Goal: Task Accomplishment & Management: Complete application form

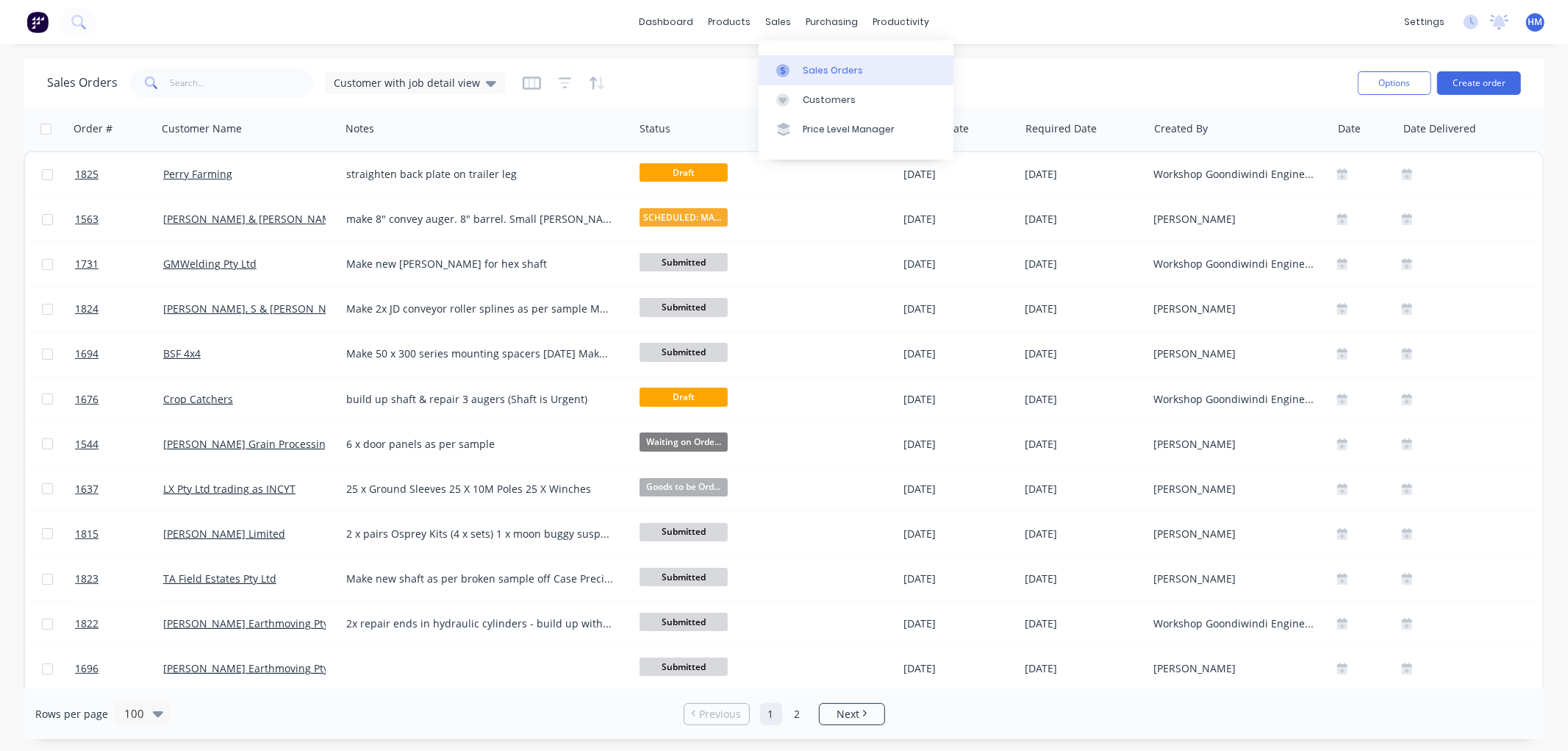
click at [804, 75] on div "Sales Orders" at bounding box center [833, 70] width 60 height 13
click at [839, 70] on div "Sales Orders" at bounding box center [833, 70] width 60 height 13
click at [1483, 79] on button "Create order" at bounding box center [1480, 82] width 84 height 23
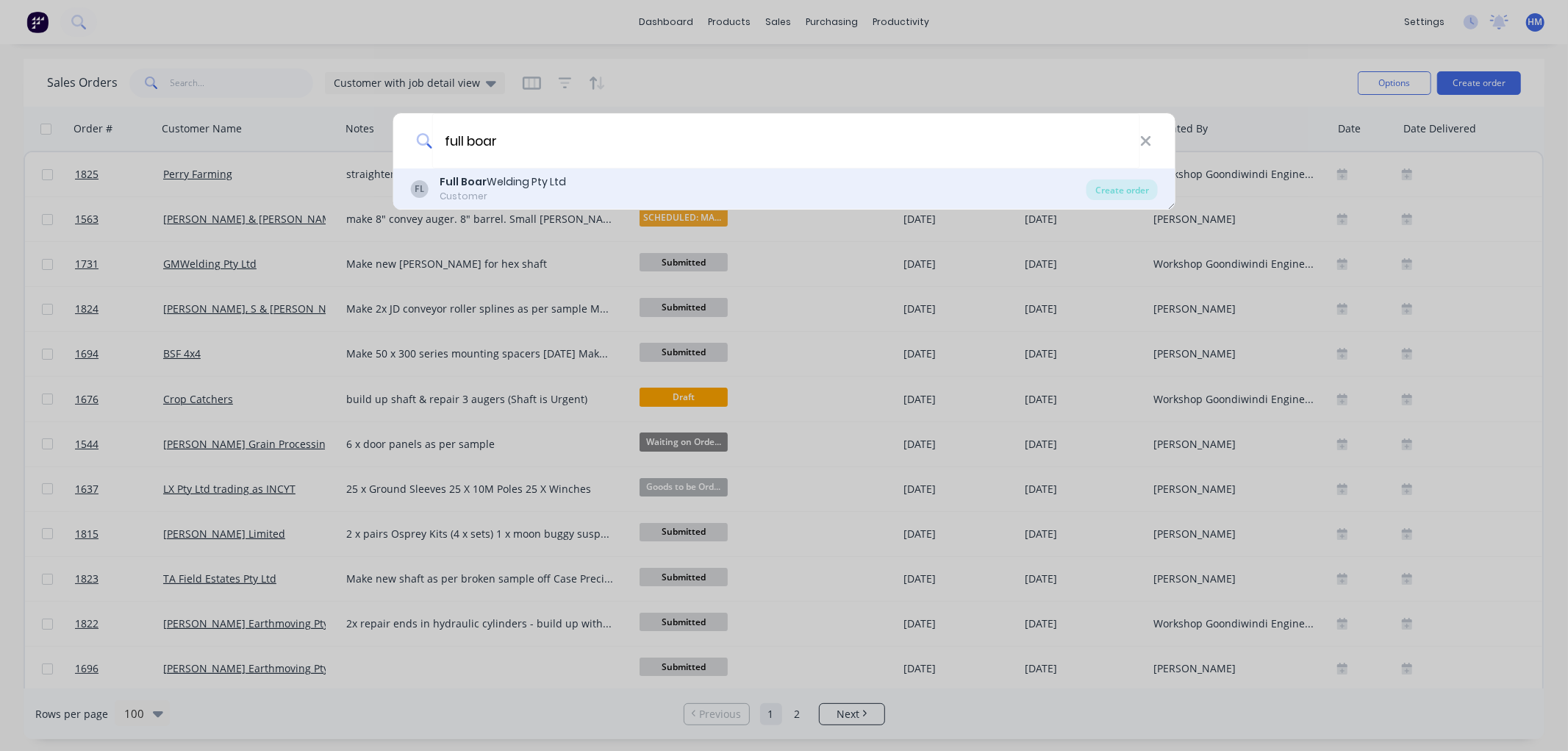
type input "full boar"
click at [495, 192] on div "Customer" at bounding box center [503, 196] width 126 height 13
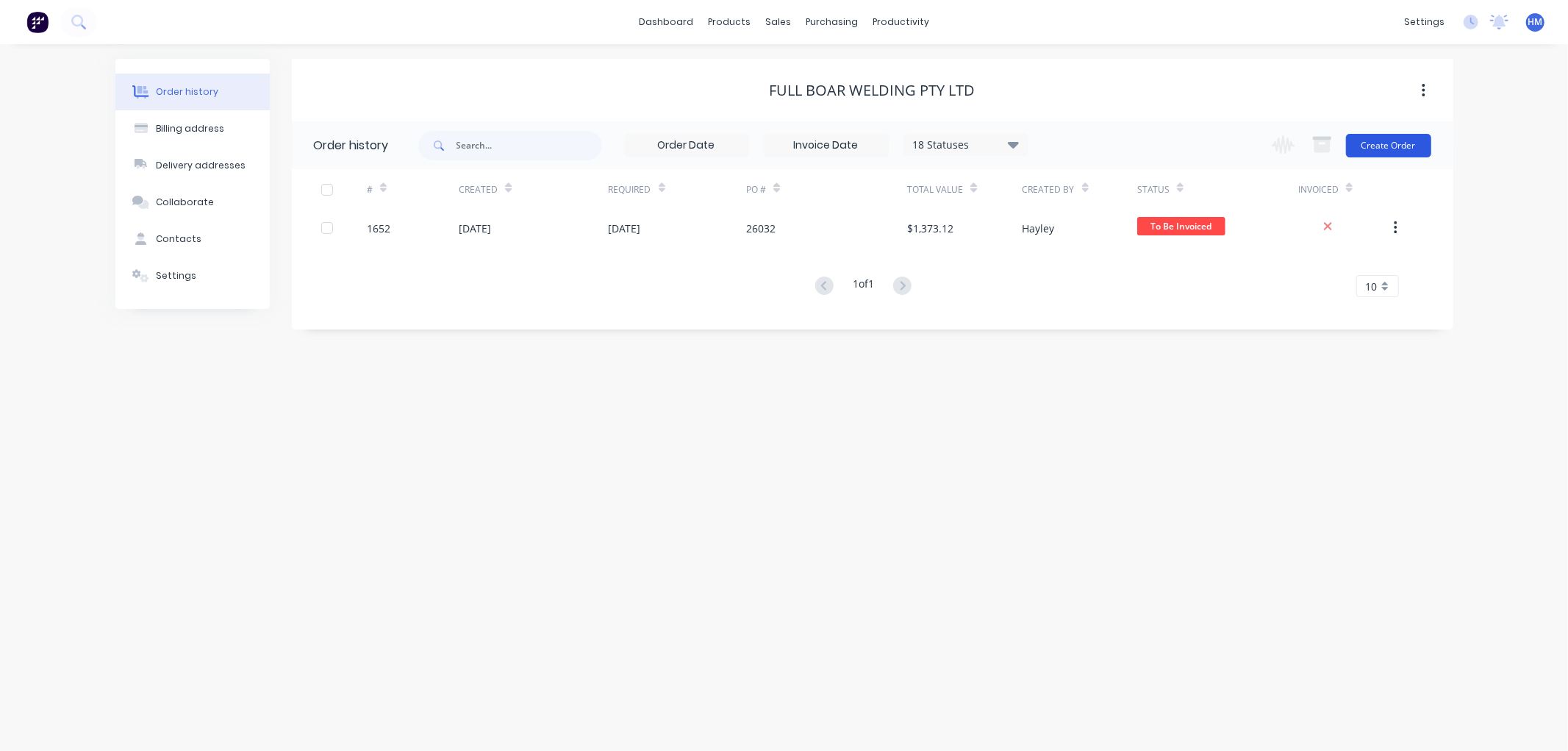
click at [1383, 152] on button "Create Order" at bounding box center [1388, 145] width 85 height 23
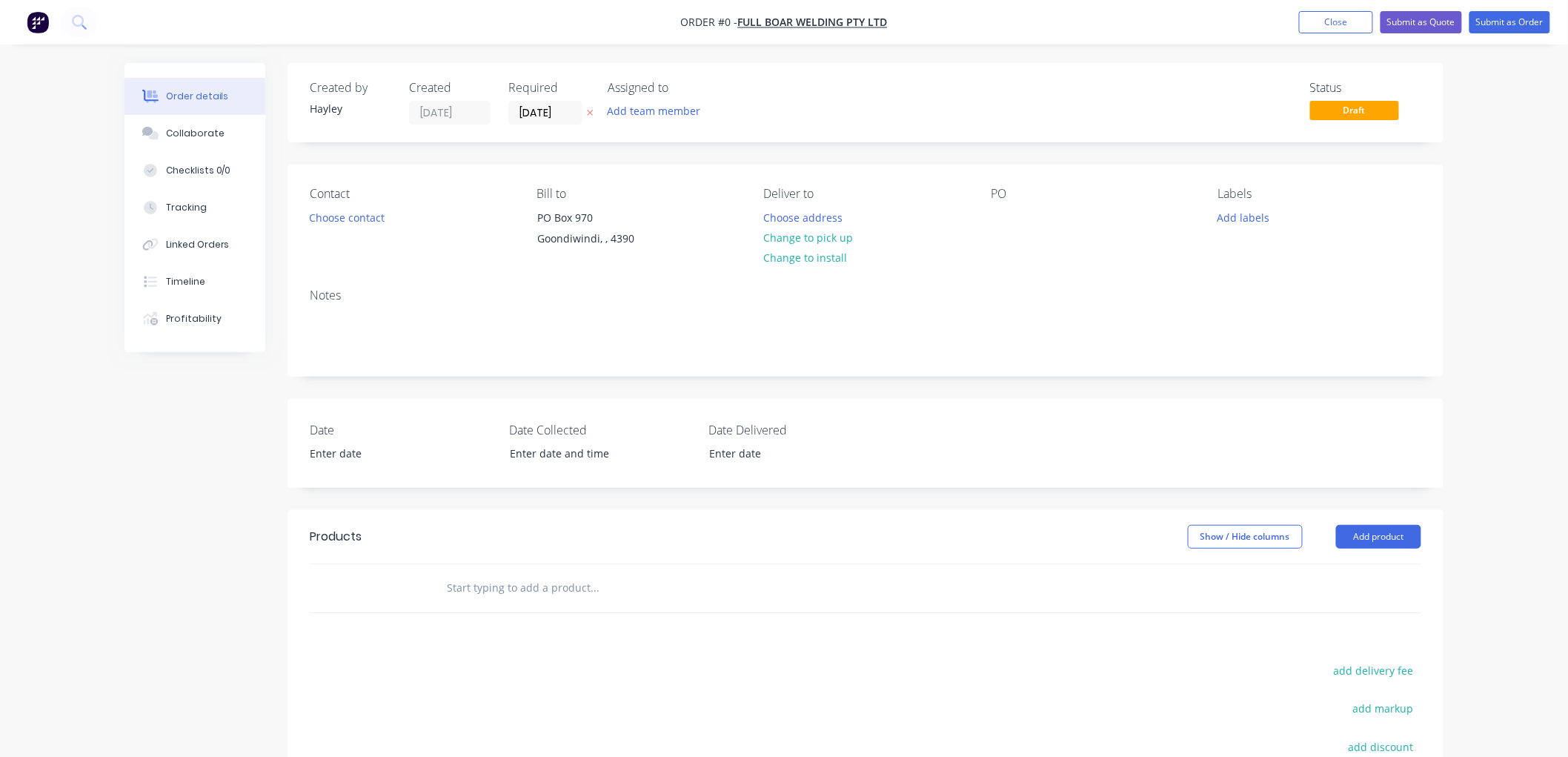
click at [512, 575] on input "text" at bounding box center [594, 587] width 297 height 29
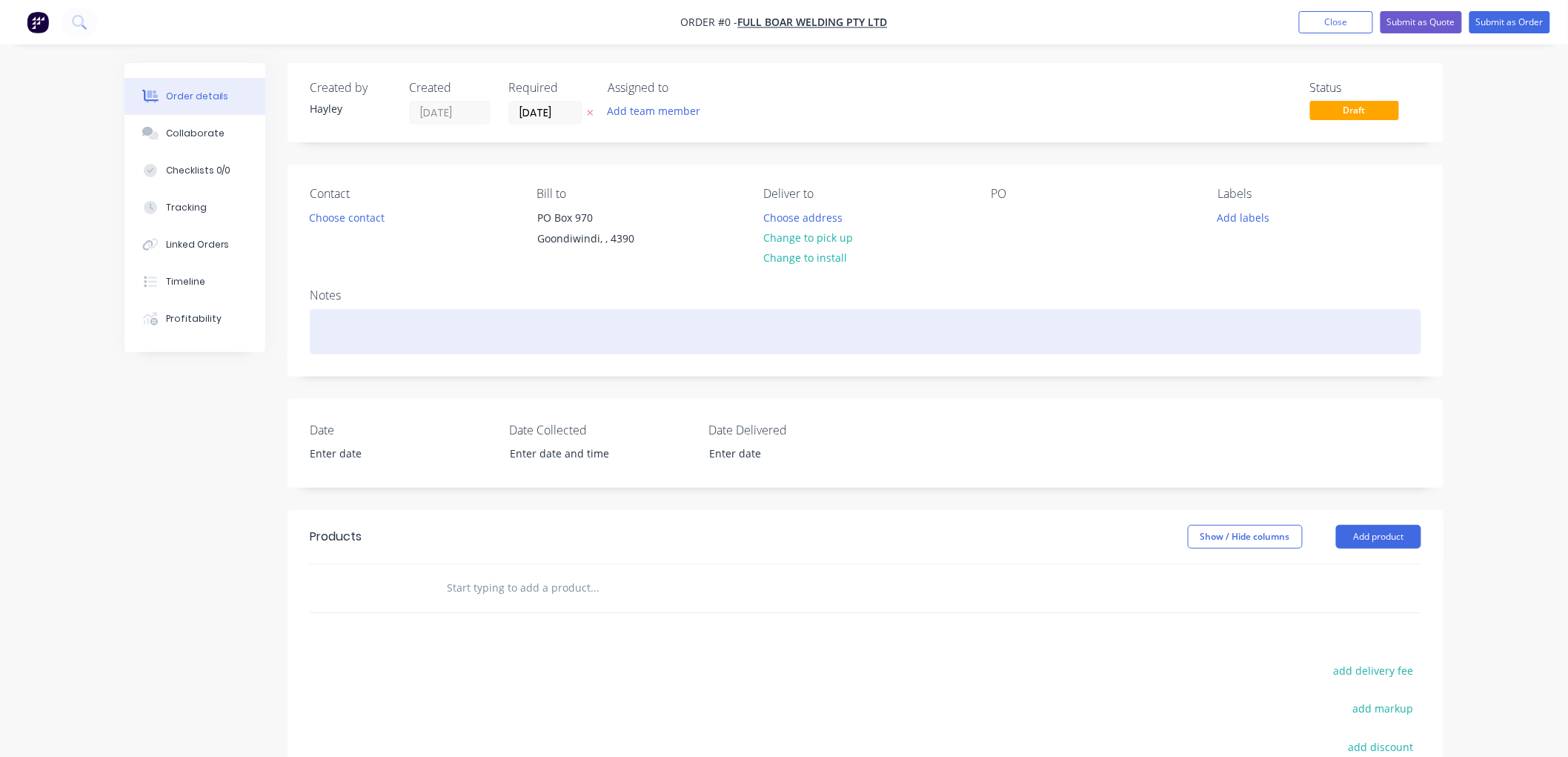
click at [366, 342] on div at bounding box center [866, 331] width 1112 height 45
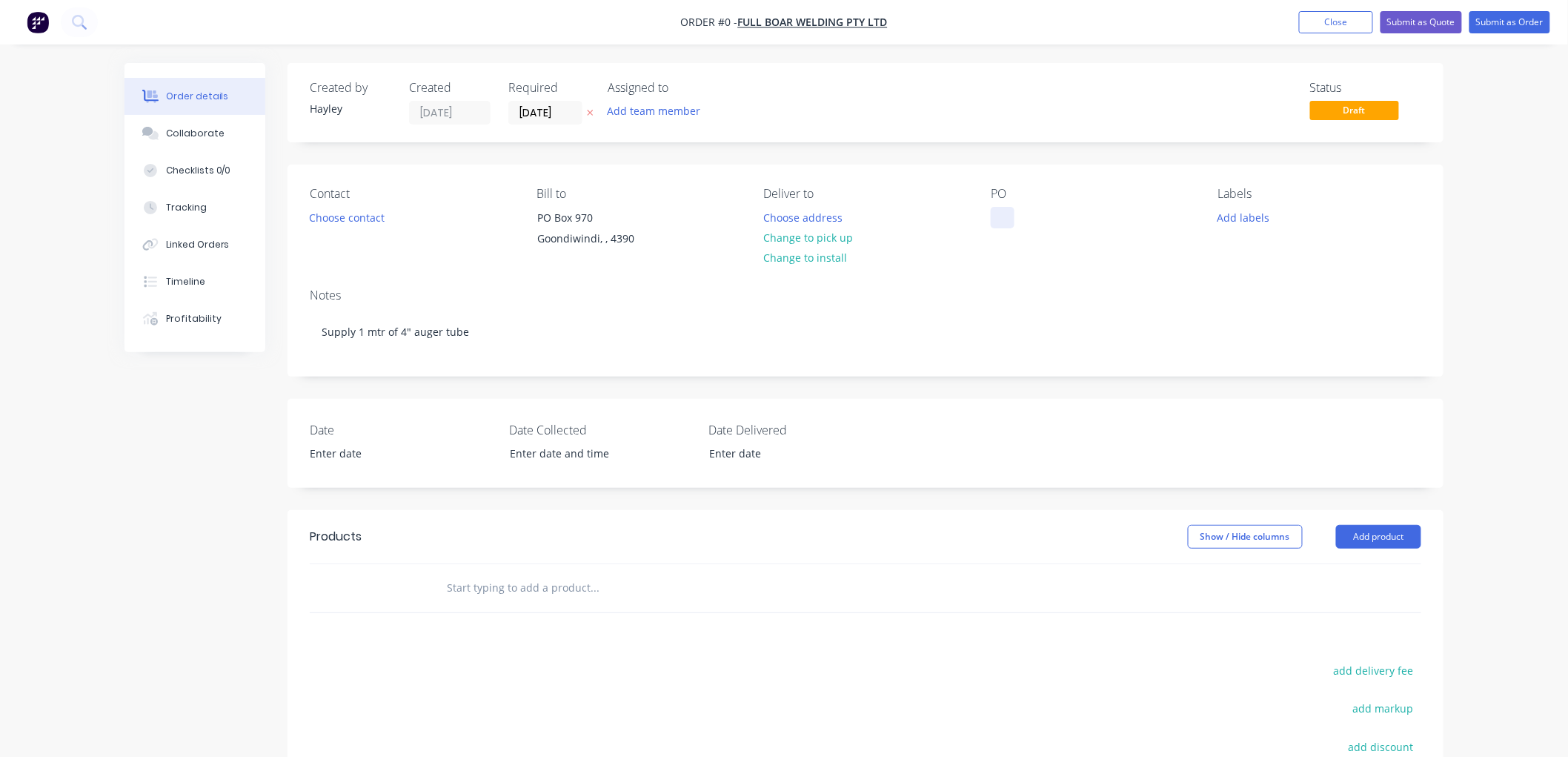
click at [1004, 221] on div "Order details Collaborate Checklists 0/0 Tracking Linked Orders Timeline Profit…" at bounding box center [784, 527] width 1349 height 928
click at [989, 211] on div "Contact Choose contact [PERSON_NAME] to [STREET_ADDRESS] Deliver to Choose addr…" at bounding box center [866, 220] width 1156 height 112
click at [1010, 218] on div at bounding box center [1002, 217] width 23 height 22
click at [1501, 23] on button "Submit as Order" at bounding box center [1510, 22] width 80 height 22
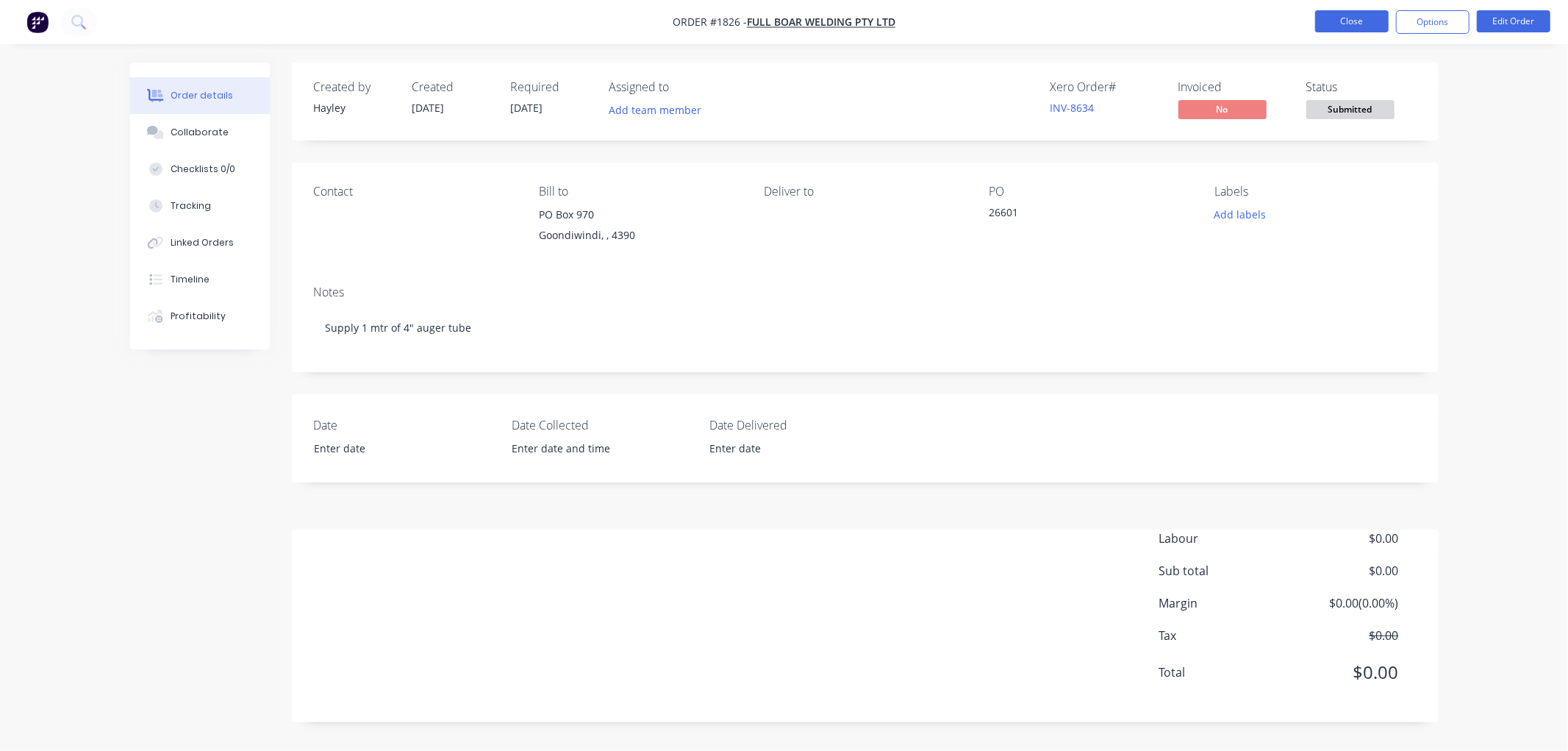
click at [1371, 21] on button "Close" at bounding box center [1352, 21] width 74 height 22
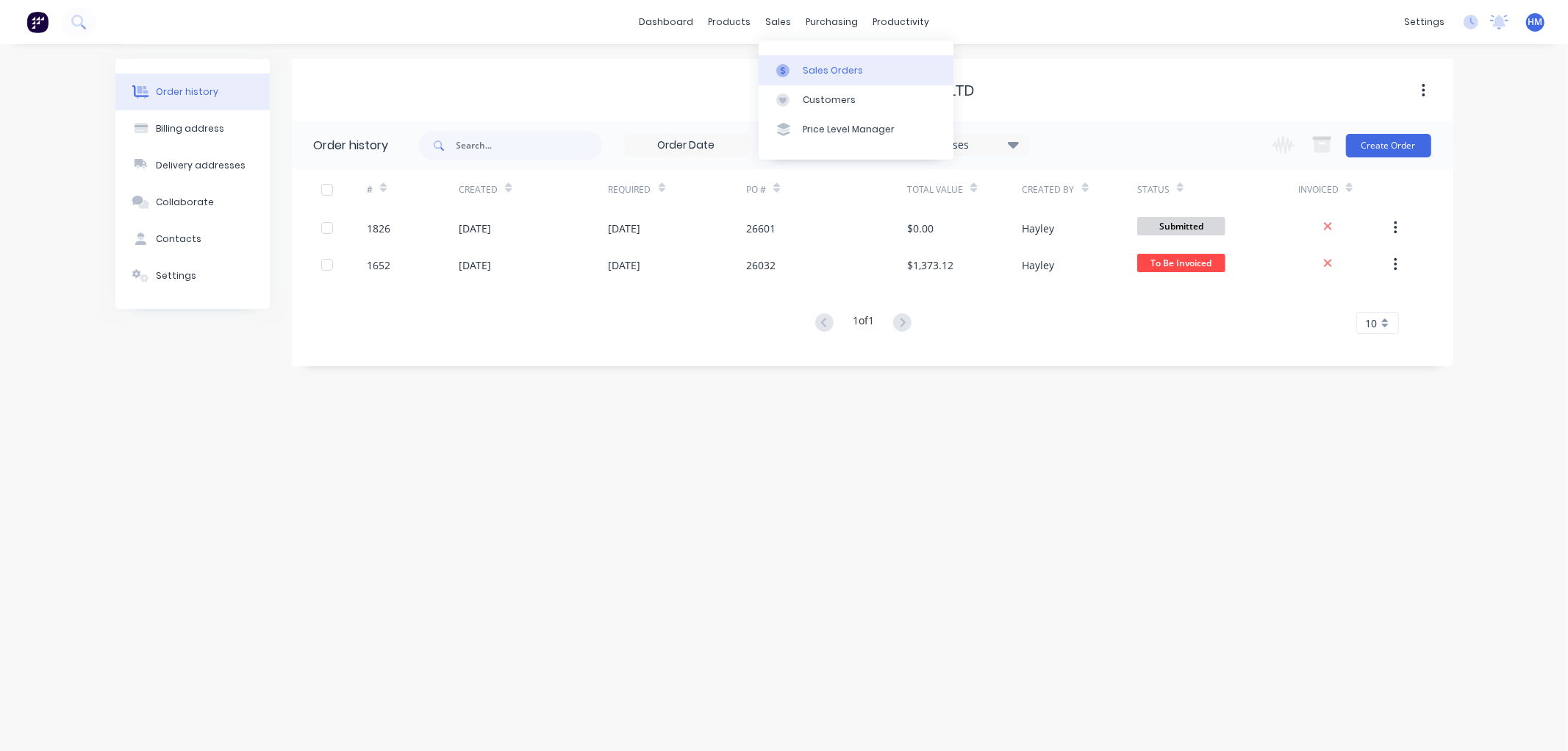
click at [851, 67] on div "Sales Orders" at bounding box center [833, 70] width 60 height 13
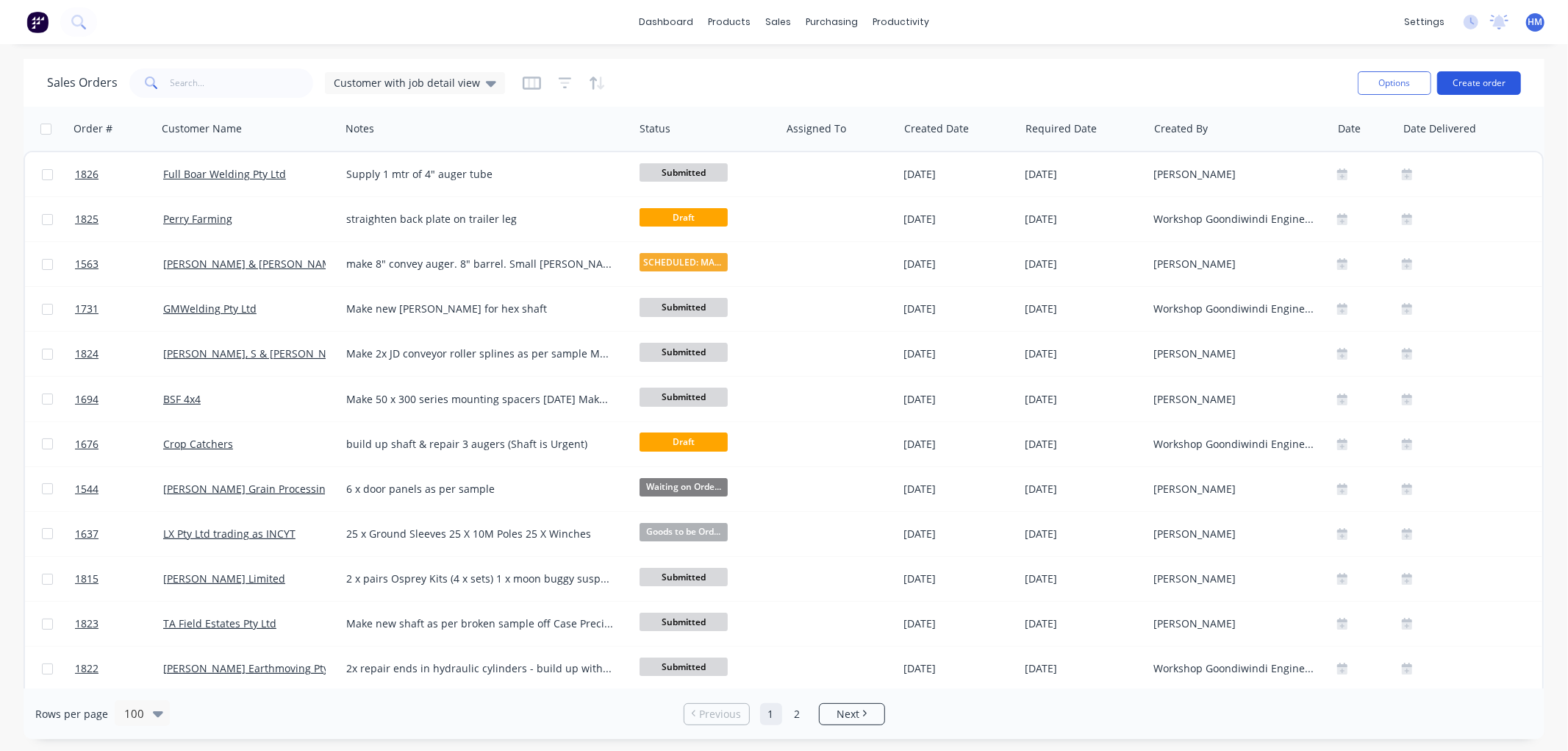
click at [1482, 85] on button "Create order" at bounding box center [1480, 82] width 84 height 23
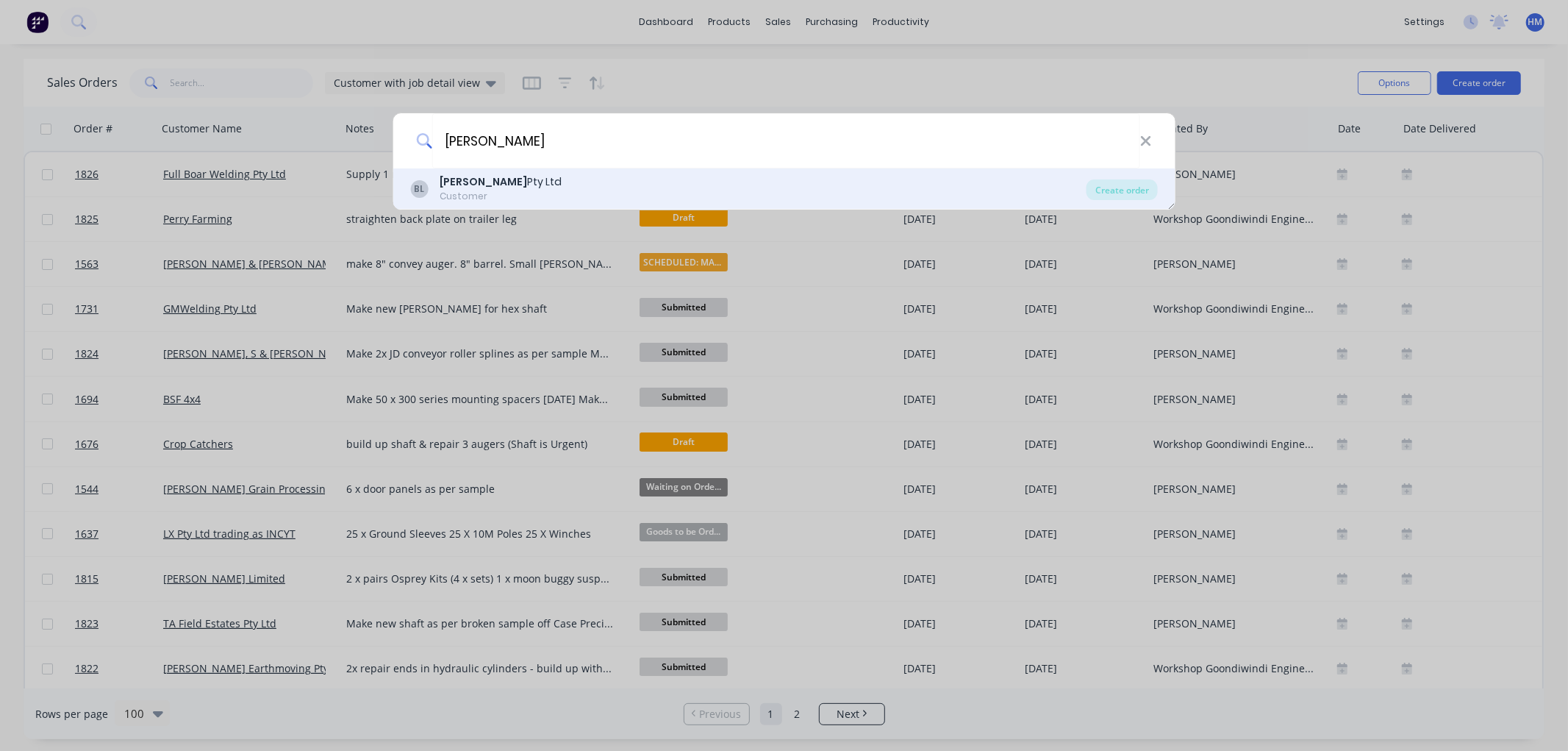
type input "[PERSON_NAME]"
click at [480, 186] on div "[PERSON_NAME] Pty Ltd" at bounding box center [501, 182] width 122 height 15
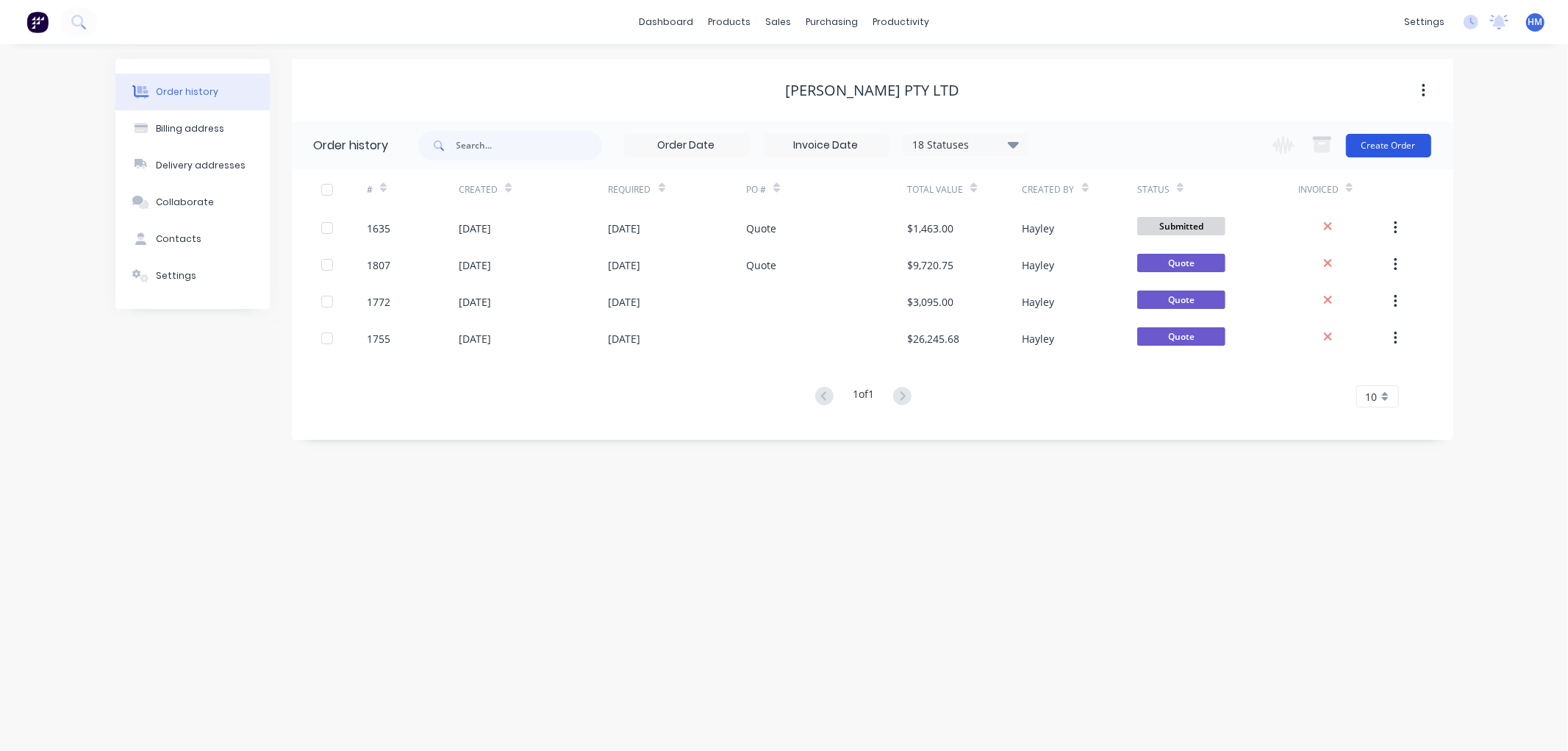
click at [1391, 145] on button "Create Order" at bounding box center [1388, 145] width 85 height 23
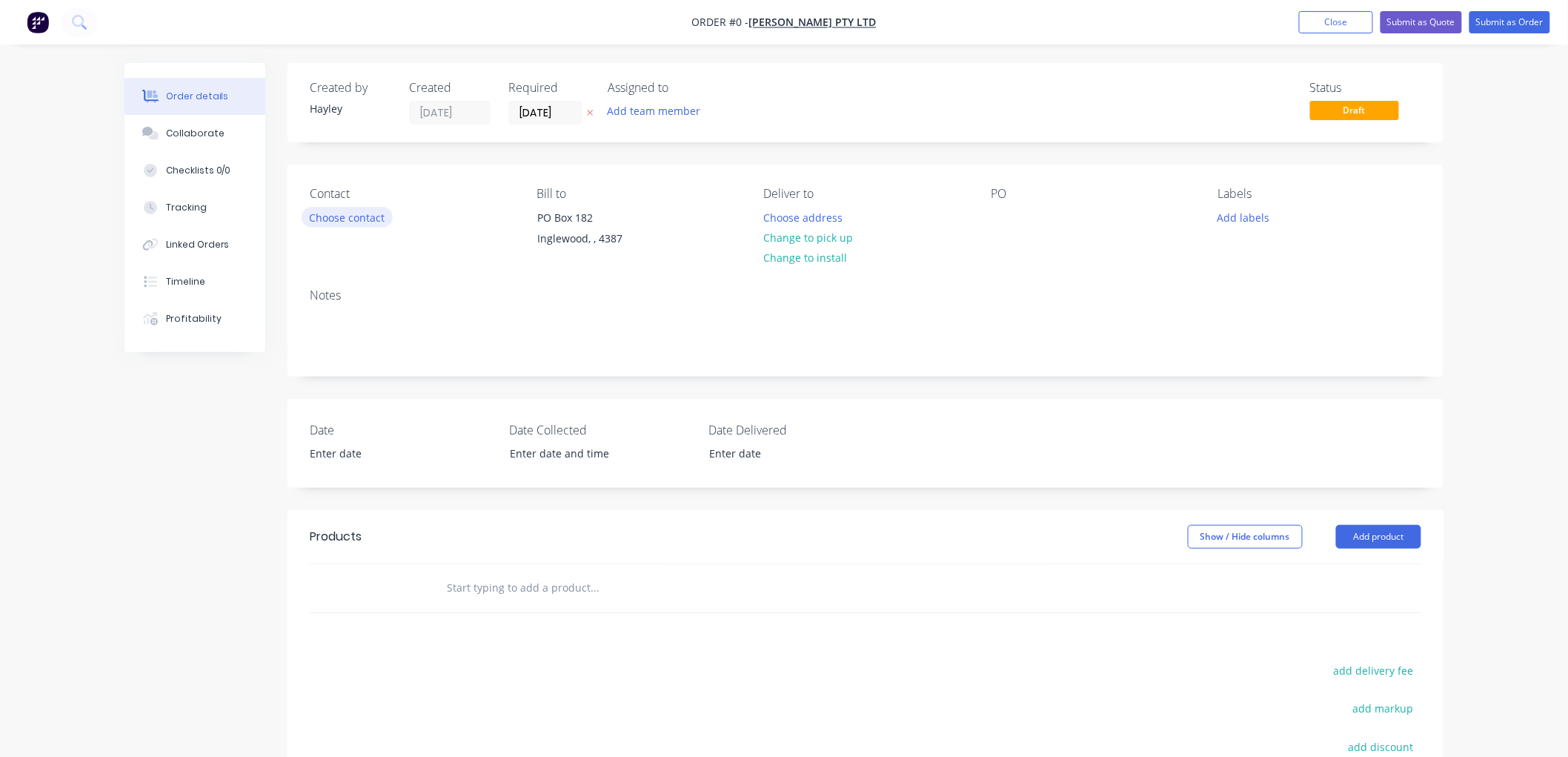
click at [355, 218] on button "Choose contact" at bounding box center [347, 216] width 91 height 20
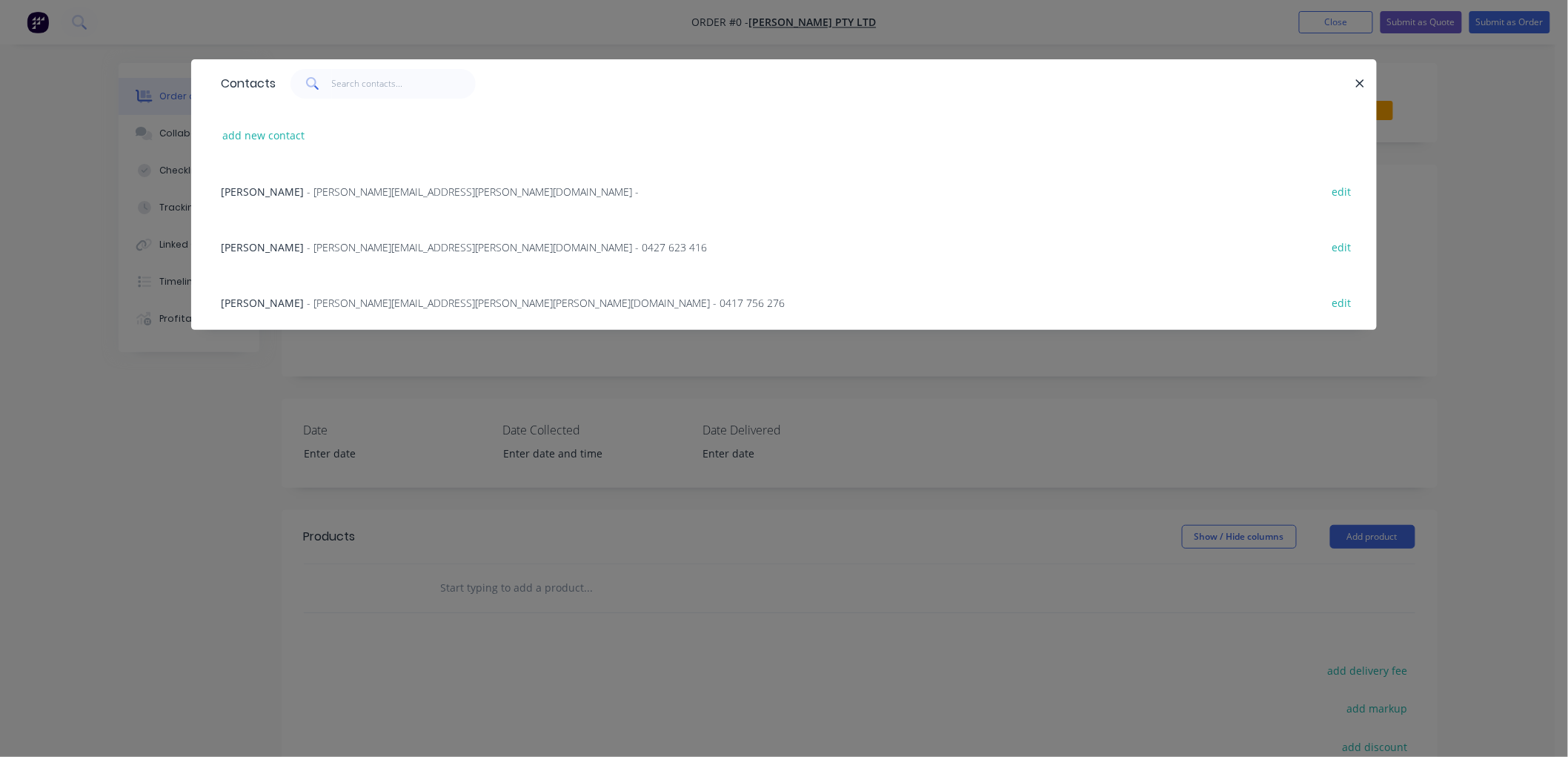
click at [256, 187] on span "[PERSON_NAME]" at bounding box center [262, 191] width 83 height 14
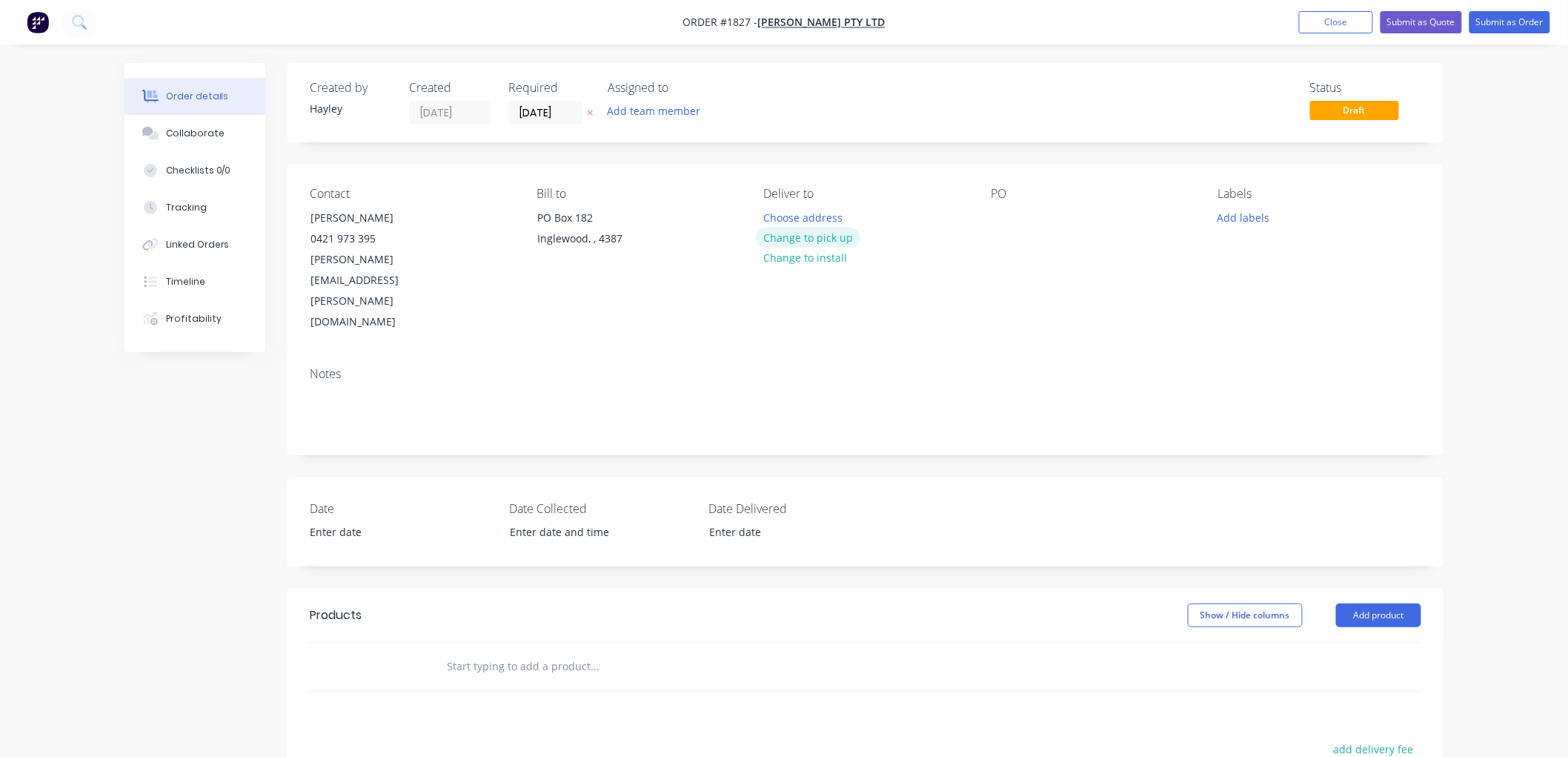
click at [809, 241] on button "Change to pick up" at bounding box center [809, 237] width 106 height 20
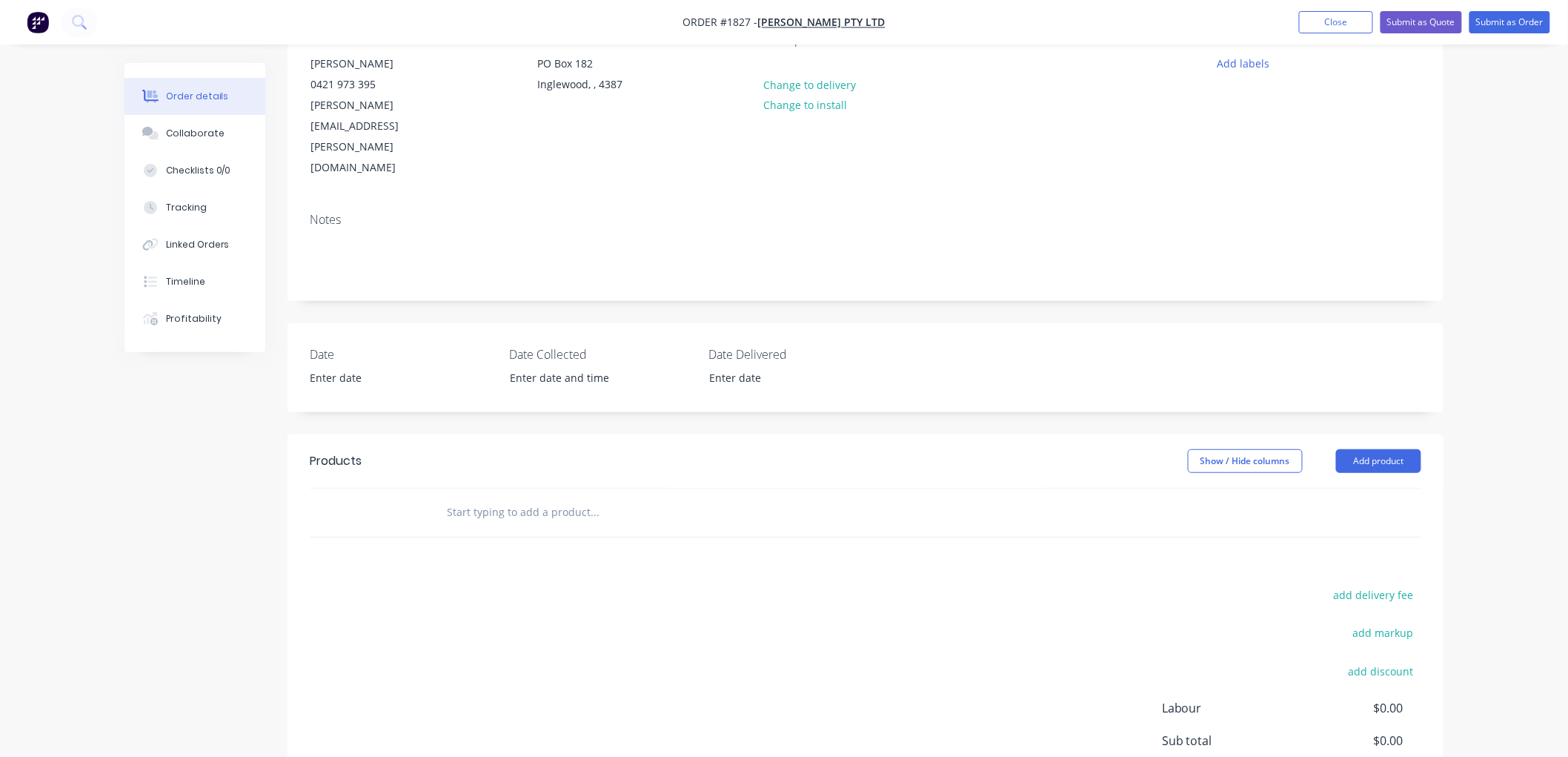
scroll to position [164, 0]
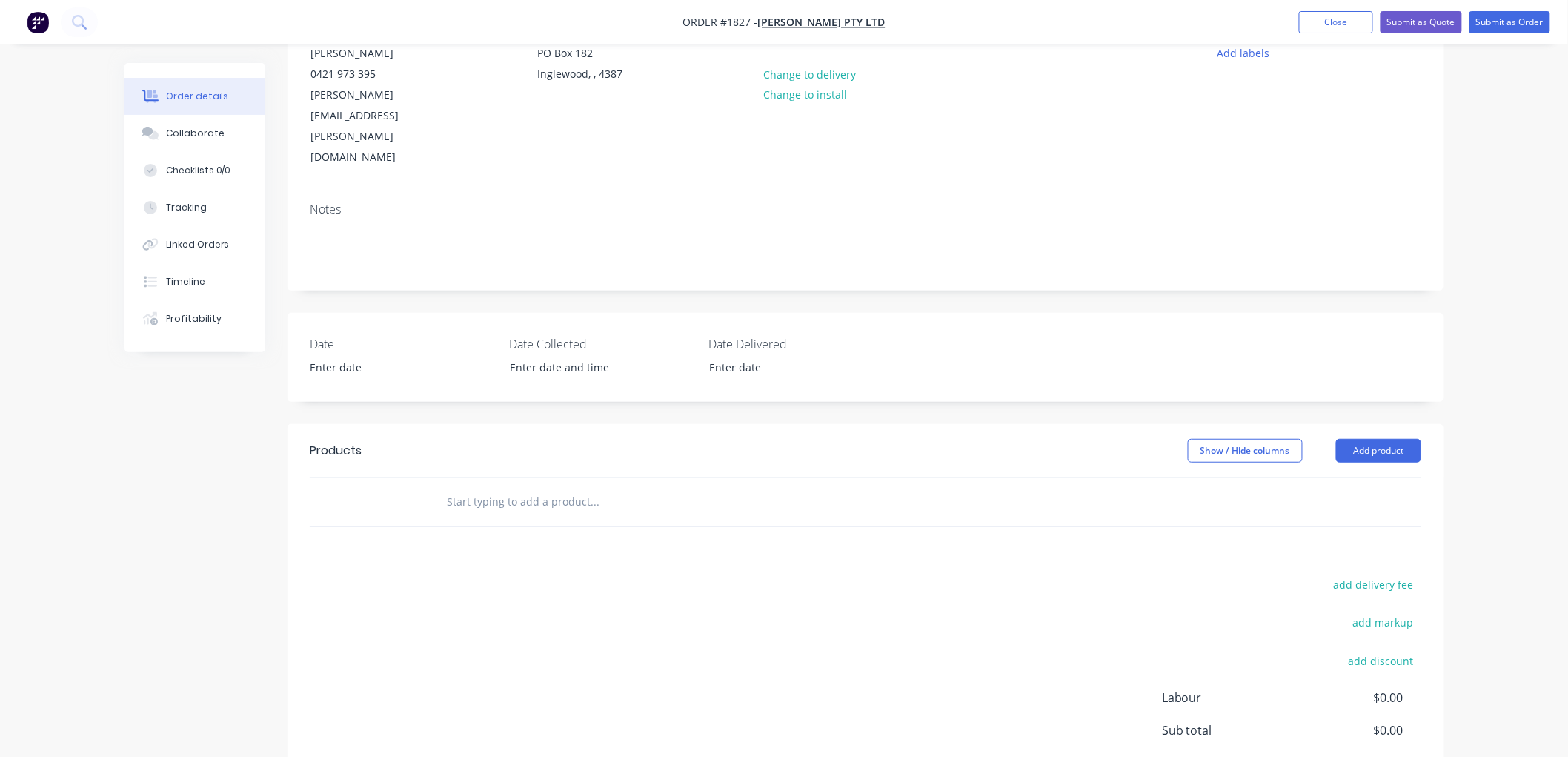
click at [491, 487] on input "text" at bounding box center [594, 502] width 297 height 29
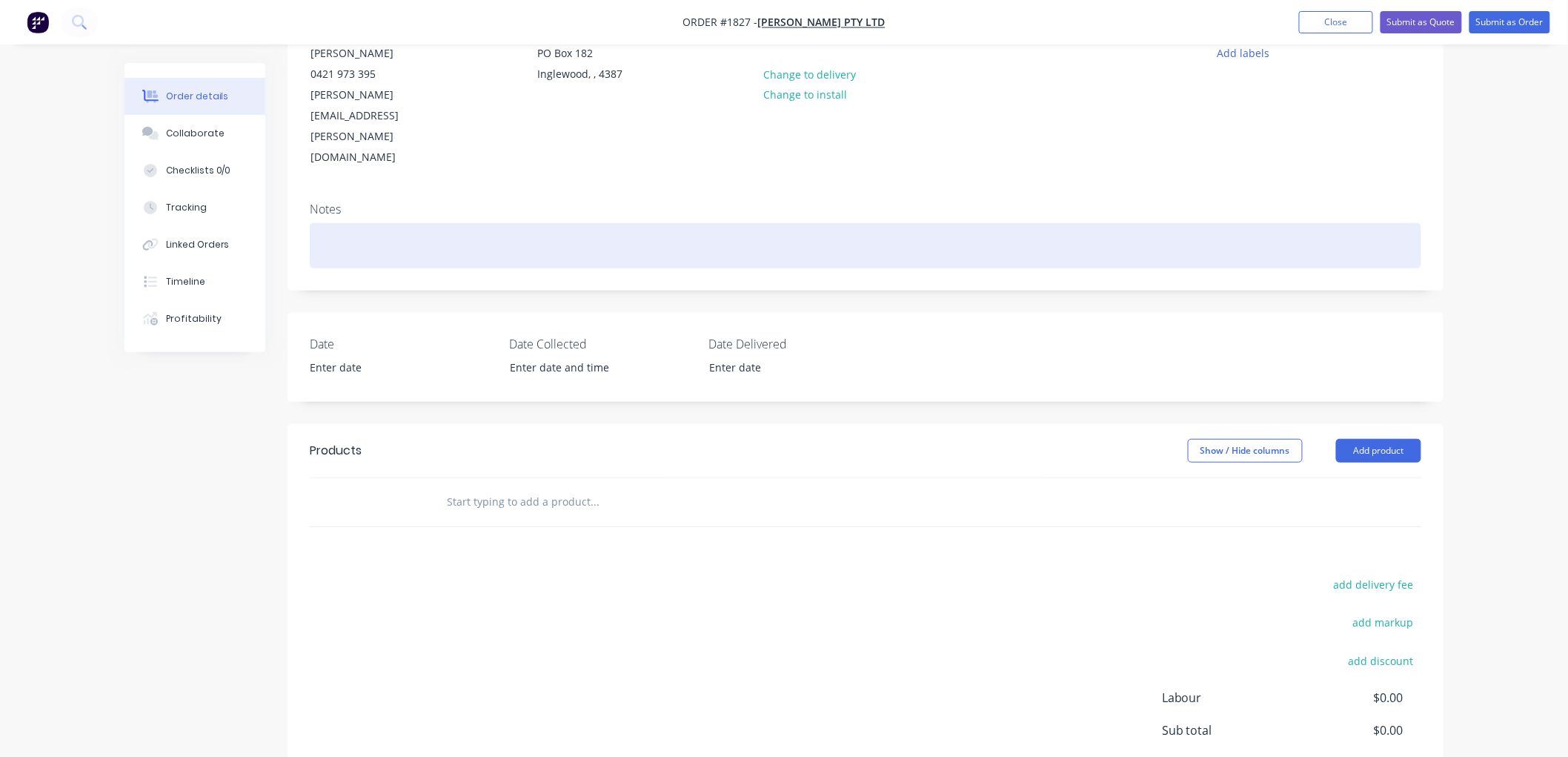
click at [445, 223] on div at bounding box center [866, 246] width 1112 height 45
click at [433, 223] on div at bounding box center [866, 246] width 1112 height 45
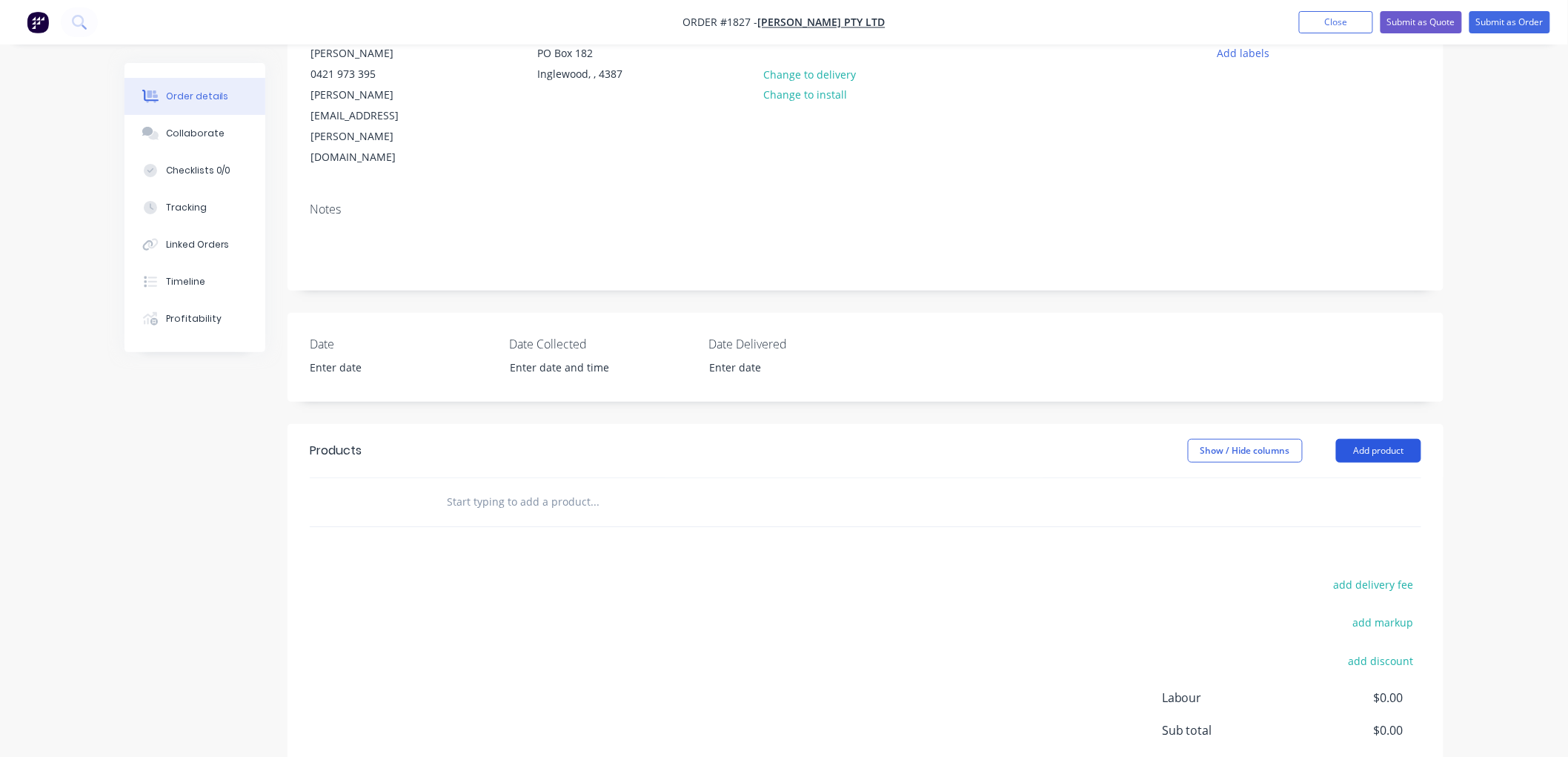
click at [1375, 439] on button "Add product" at bounding box center [1379, 450] width 86 height 23
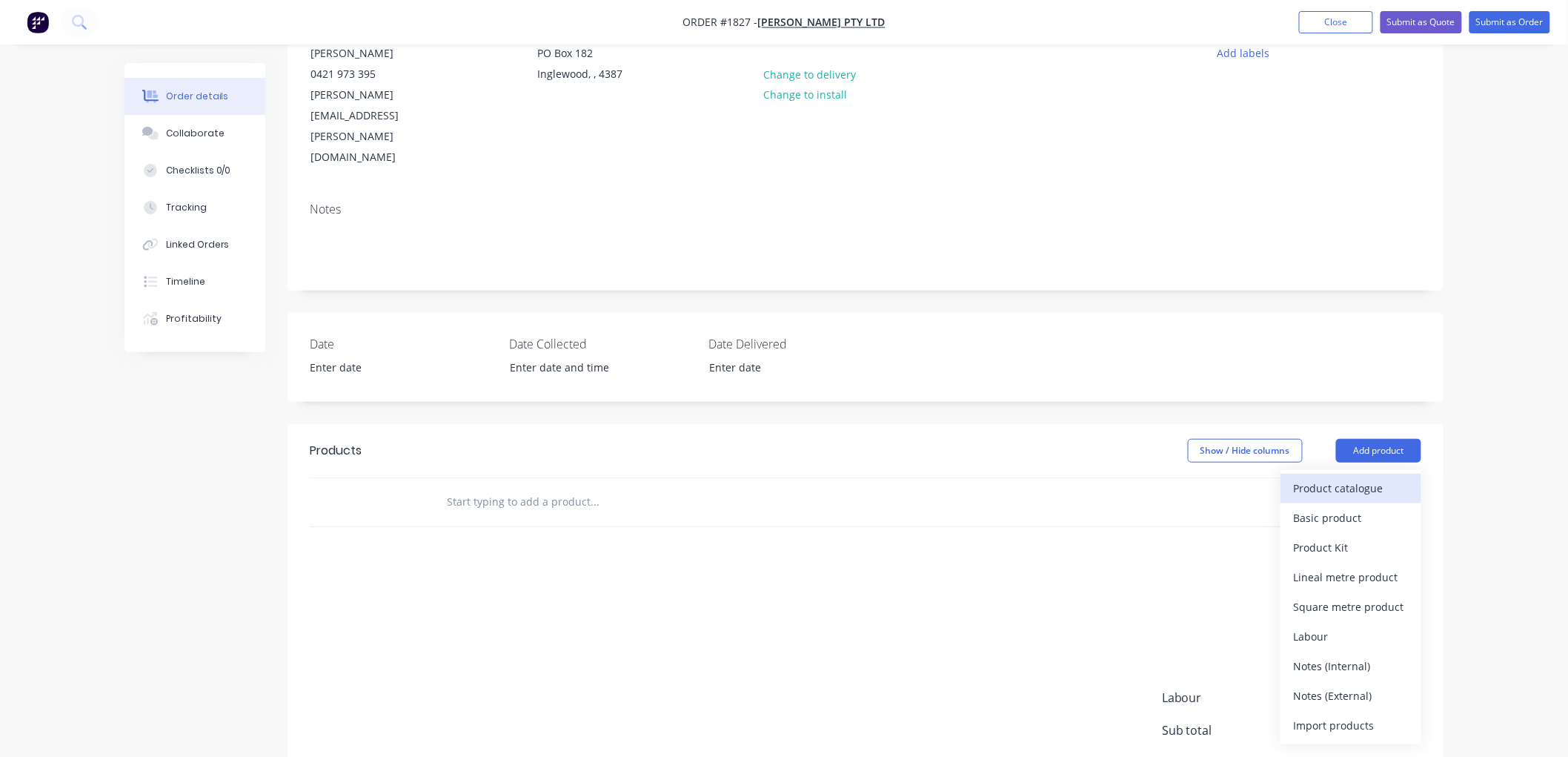
click at [1328, 478] on div "Product catalogue" at bounding box center [1351, 488] width 114 height 22
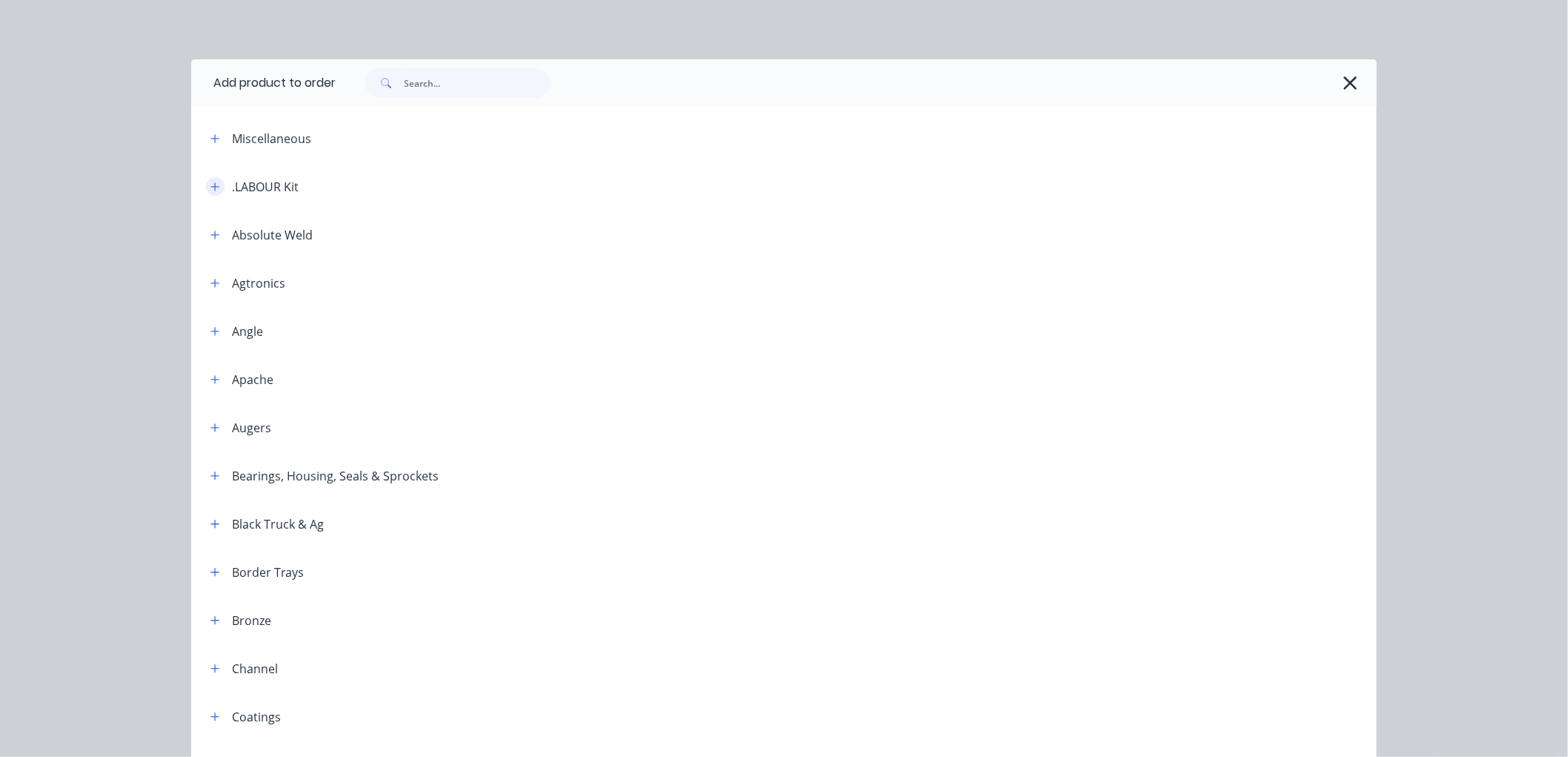
click at [210, 189] on icon "button" at bounding box center [214, 187] width 9 height 10
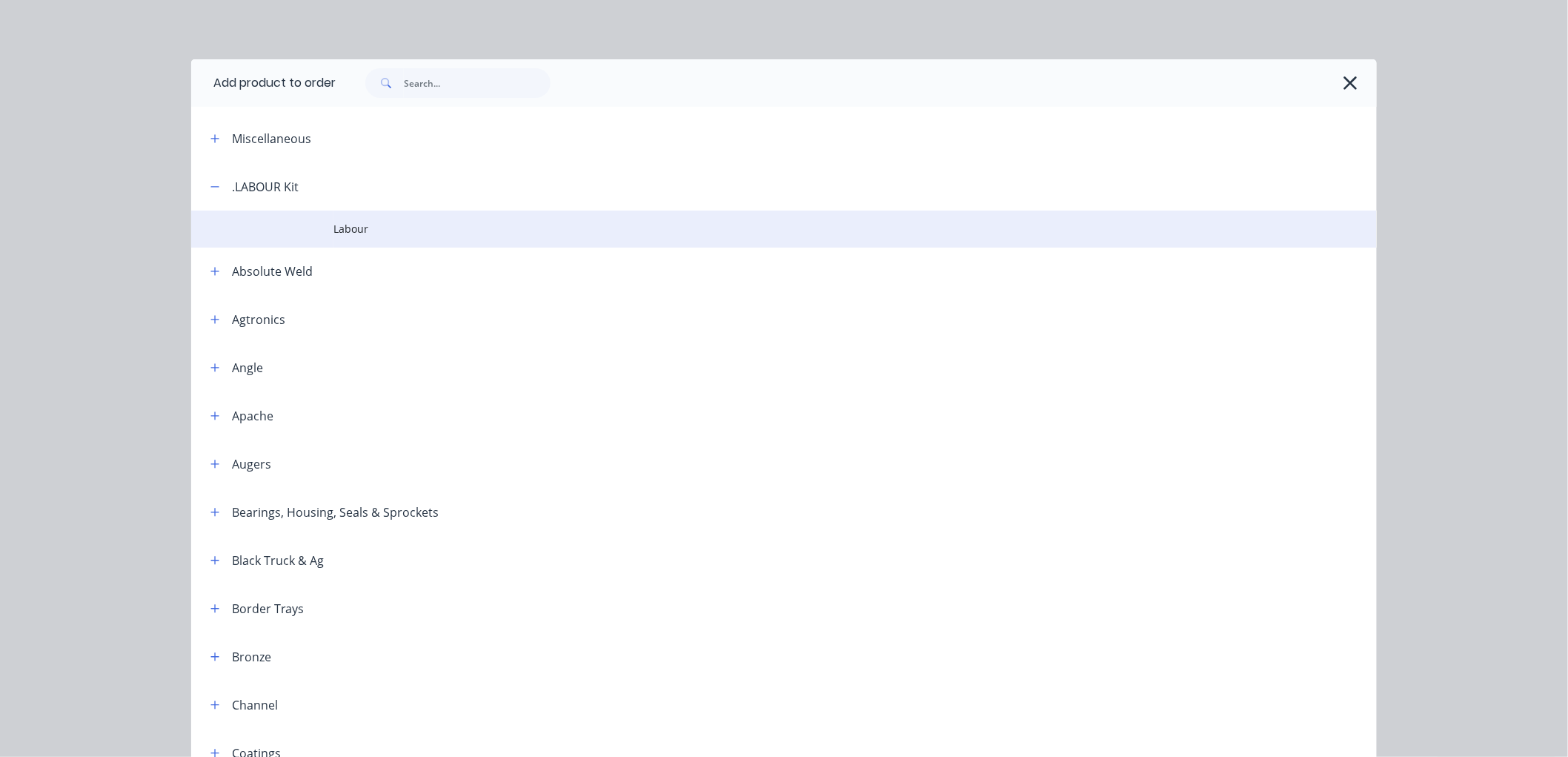
click at [346, 233] on span "Labour" at bounding box center [751, 228] width 835 height 16
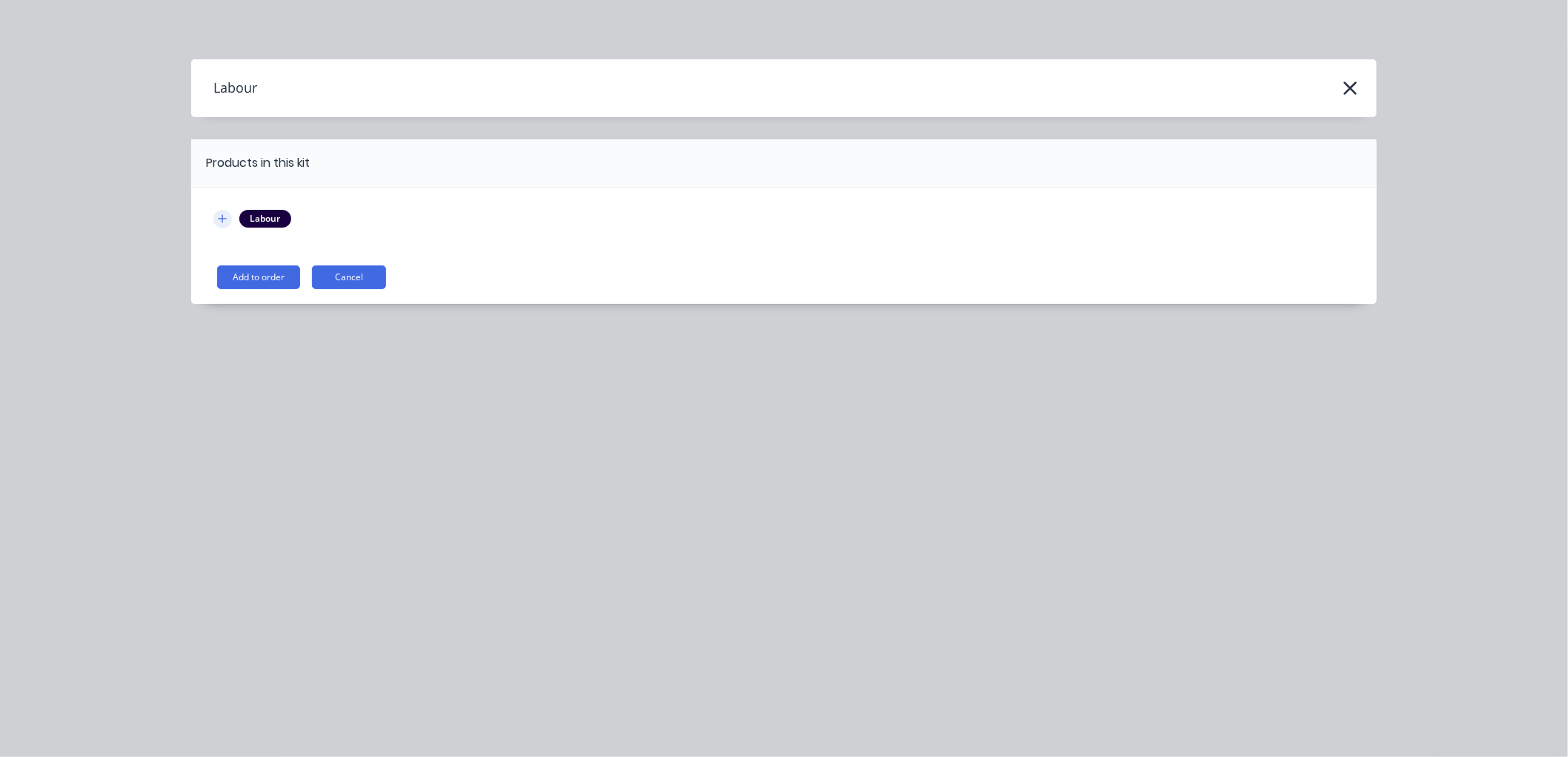
click at [222, 214] on icon "button" at bounding box center [222, 219] width 9 height 10
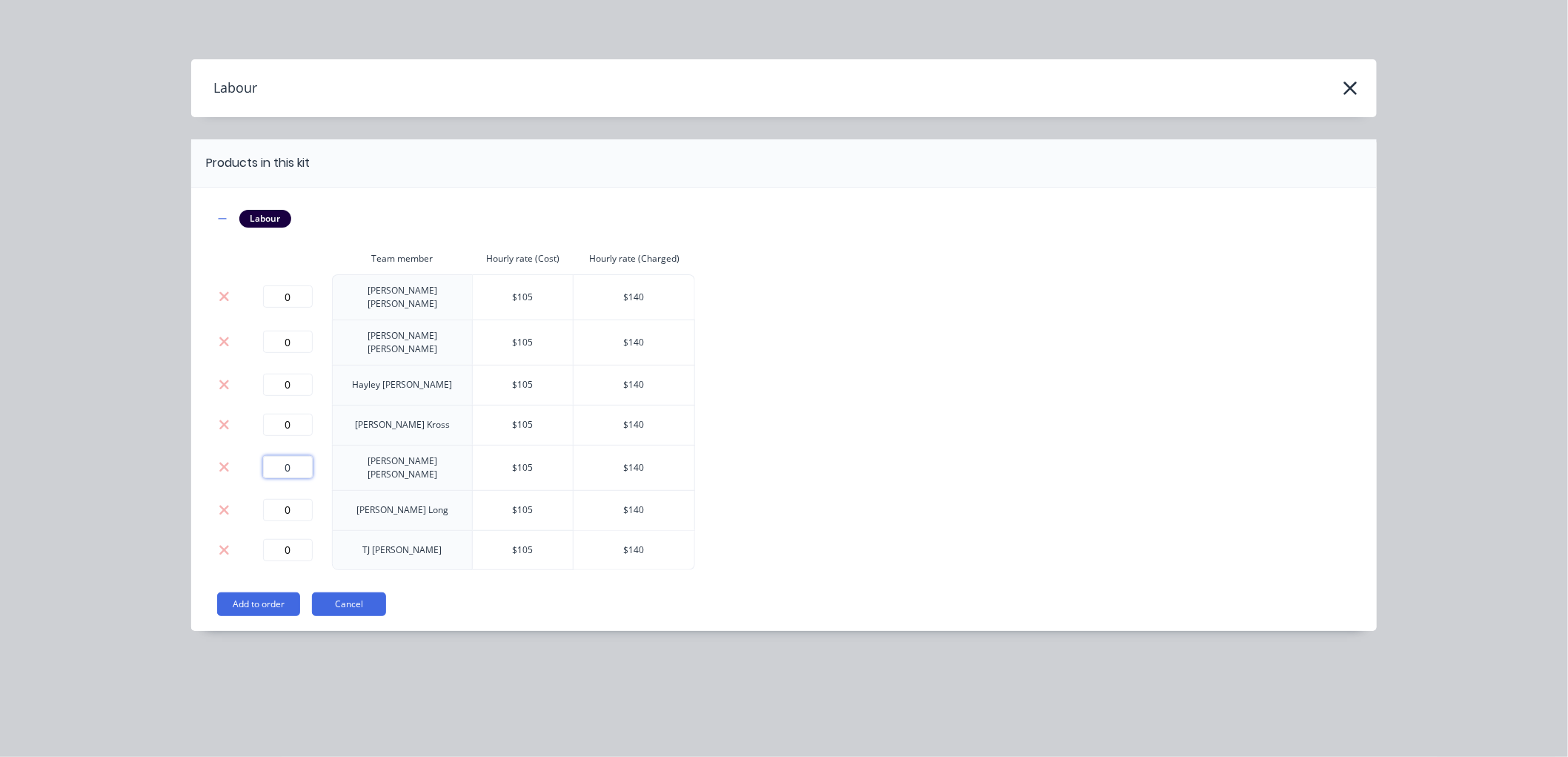
drag, startPoint x: 301, startPoint y: 453, endPoint x: 249, endPoint y: 459, distance: 52.3
click at [249, 459] on div "0" at bounding box center [287, 467] width 77 height 22
type input "1"
click at [283, 593] on button "Add to order" at bounding box center [259, 604] width 83 height 23
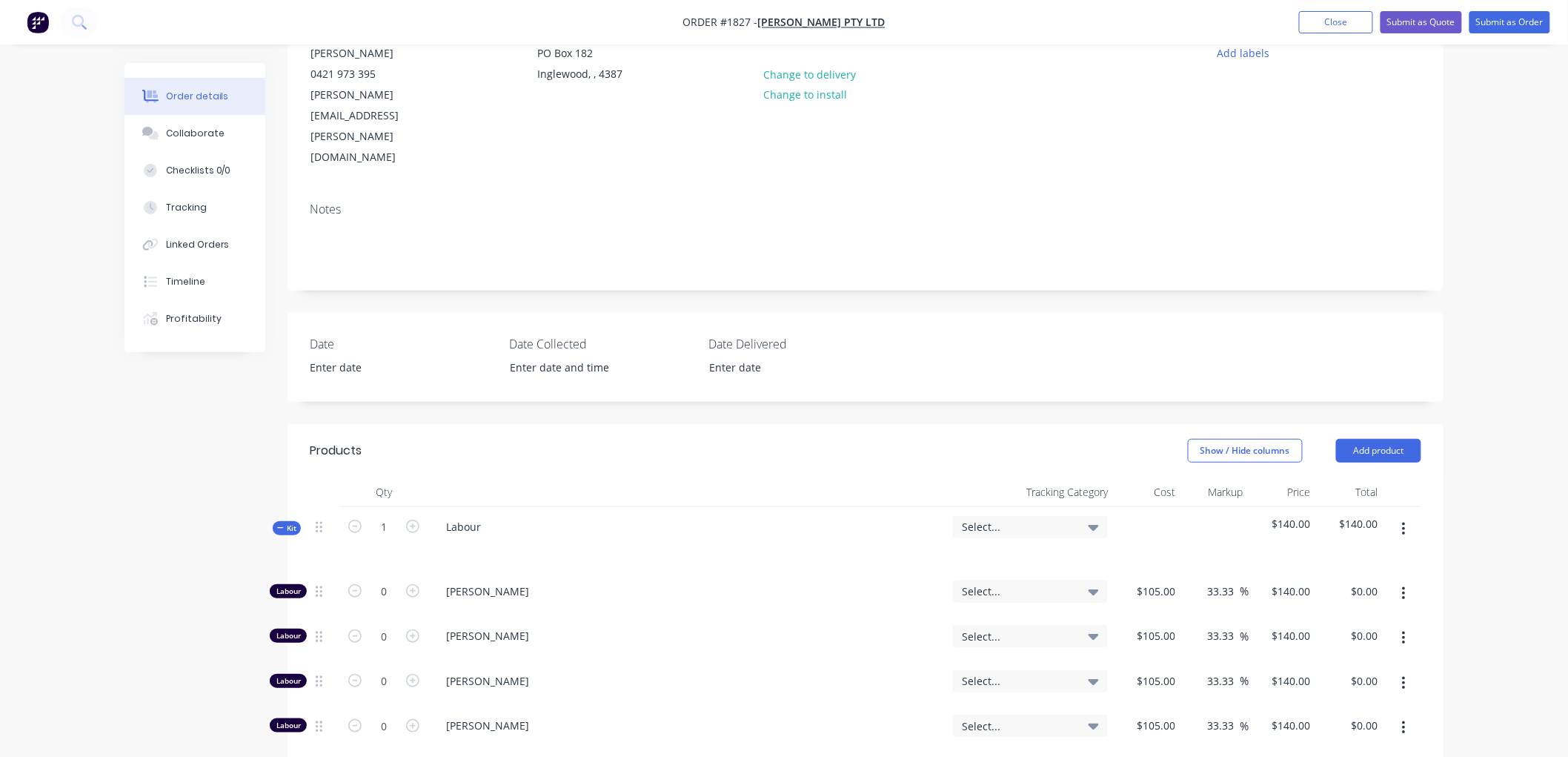
click at [280, 524] on icon at bounding box center [281, 528] width 7 height 8
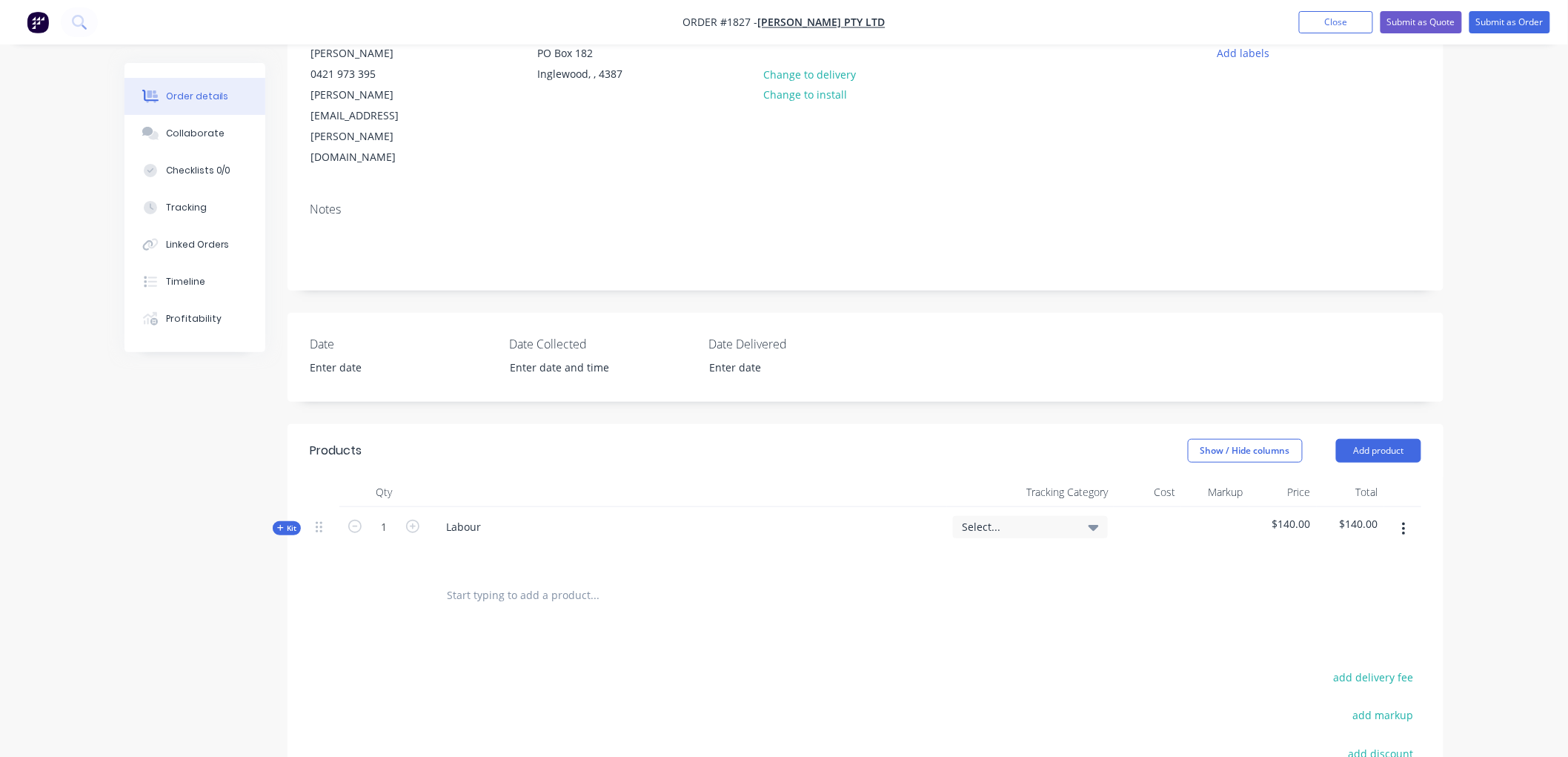
click at [280, 524] on icon at bounding box center [281, 528] width 7 height 8
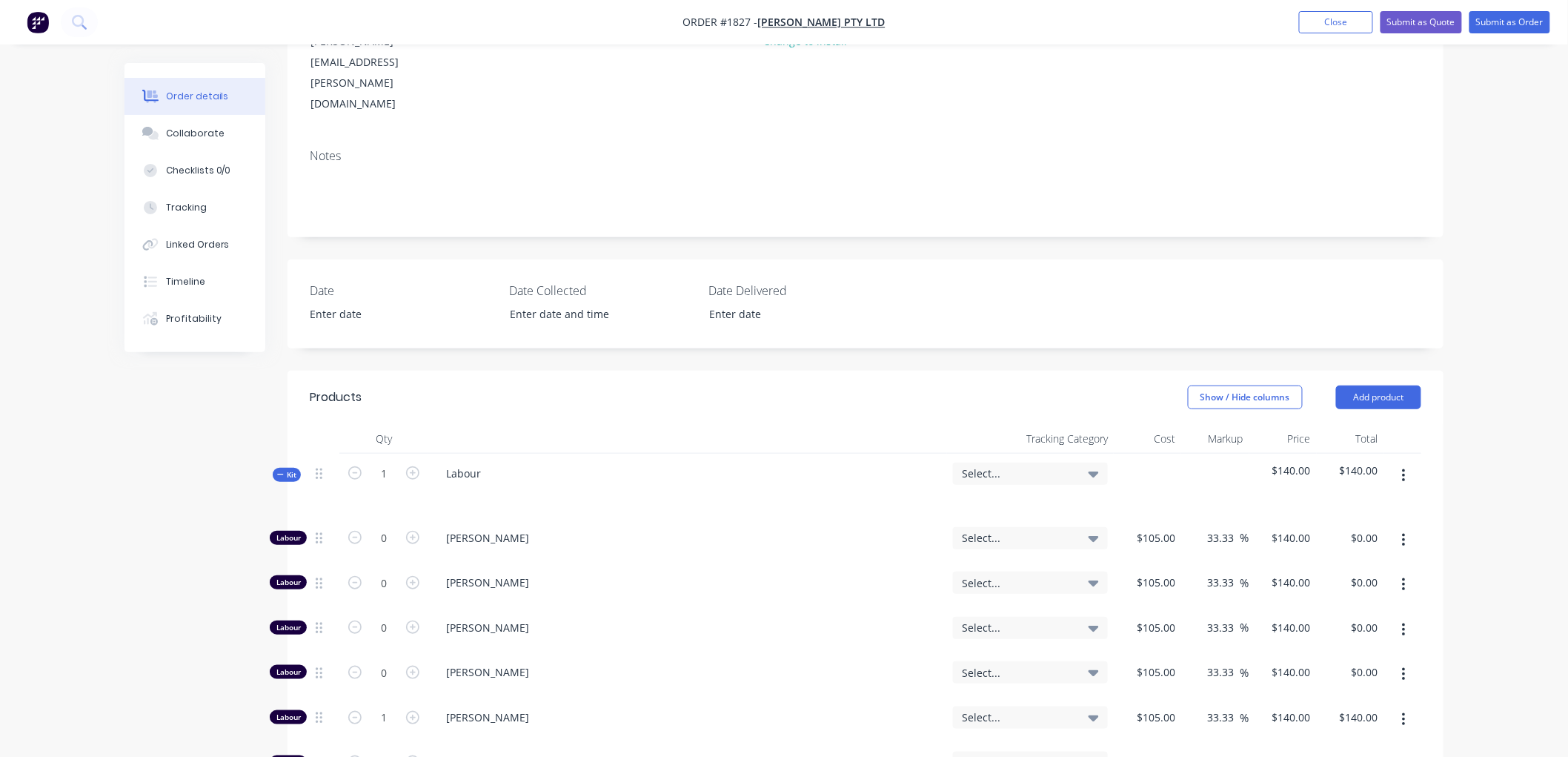
scroll to position [247, 0]
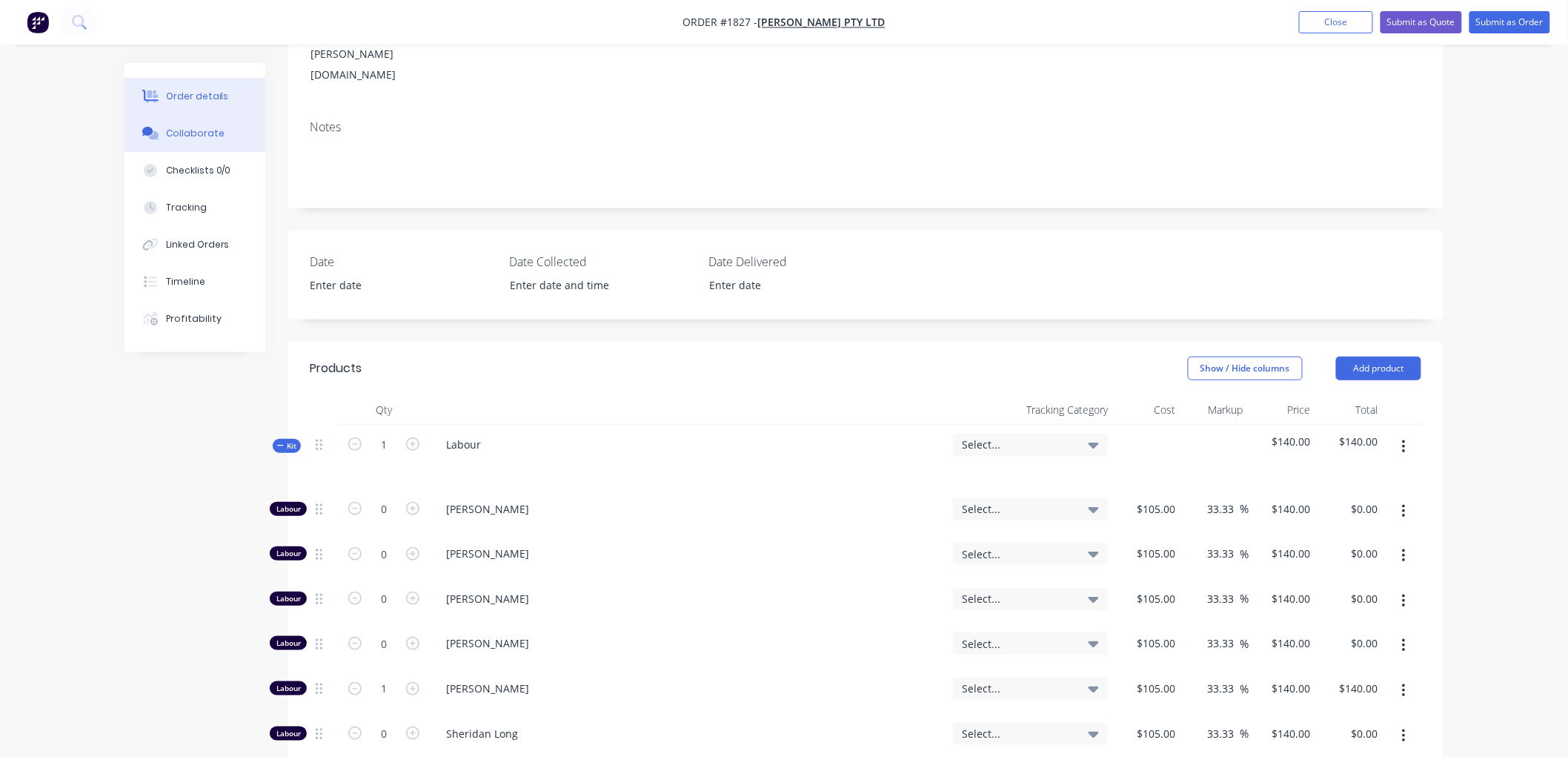
click at [208, 128] on div "Collaborate" at bounding box center [195, 133] width 59 height 13
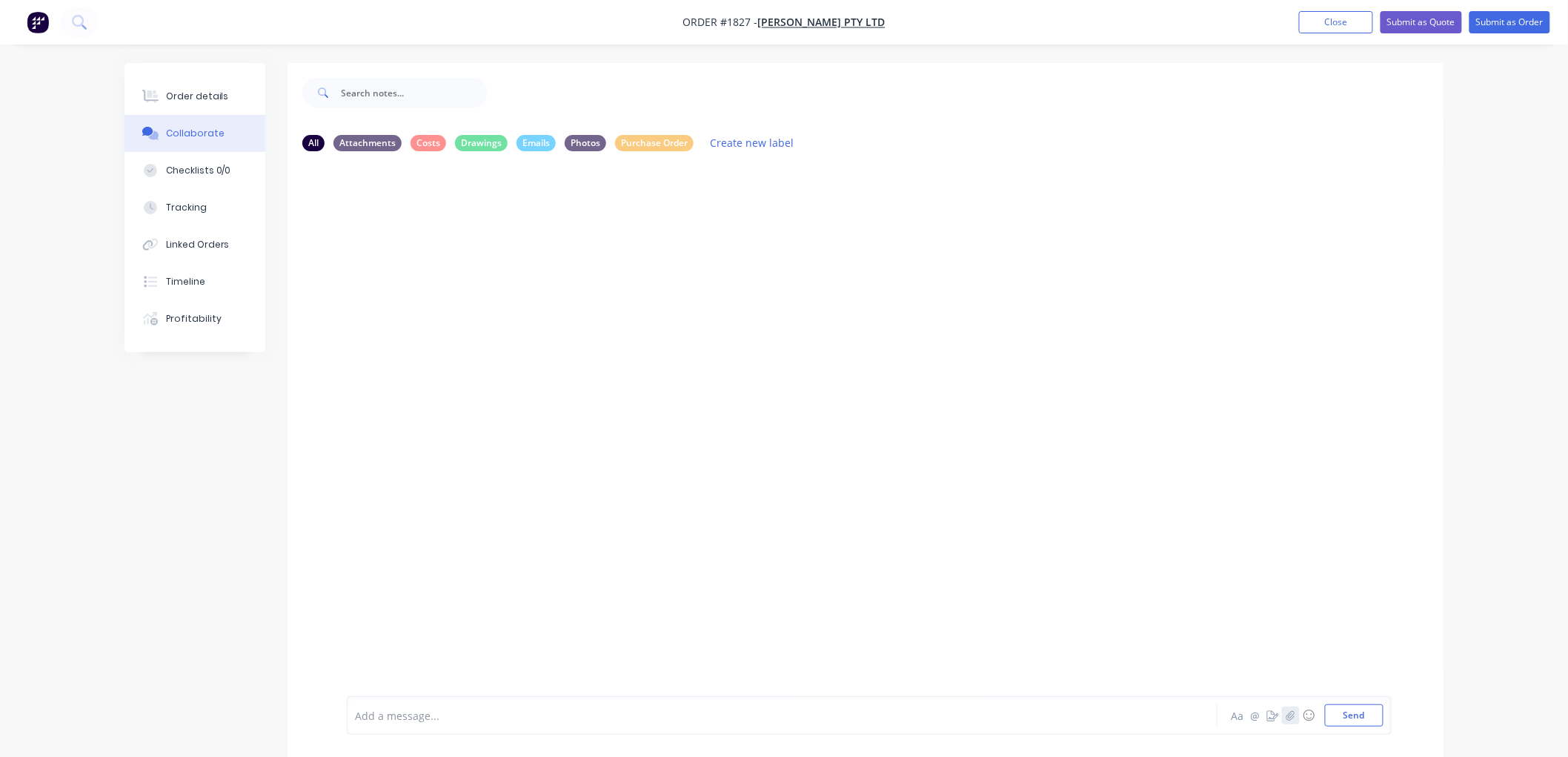
click at [1294, 721] on icon "button" at bounding box center [1291, 715] width 9 height 10
click at [1368, 718] on button "Send" at bounding box center [1354, 715] width 59 height 22
click at [176, 97] on div "Order details" at bounding box center [197, 96] width 63 height 13
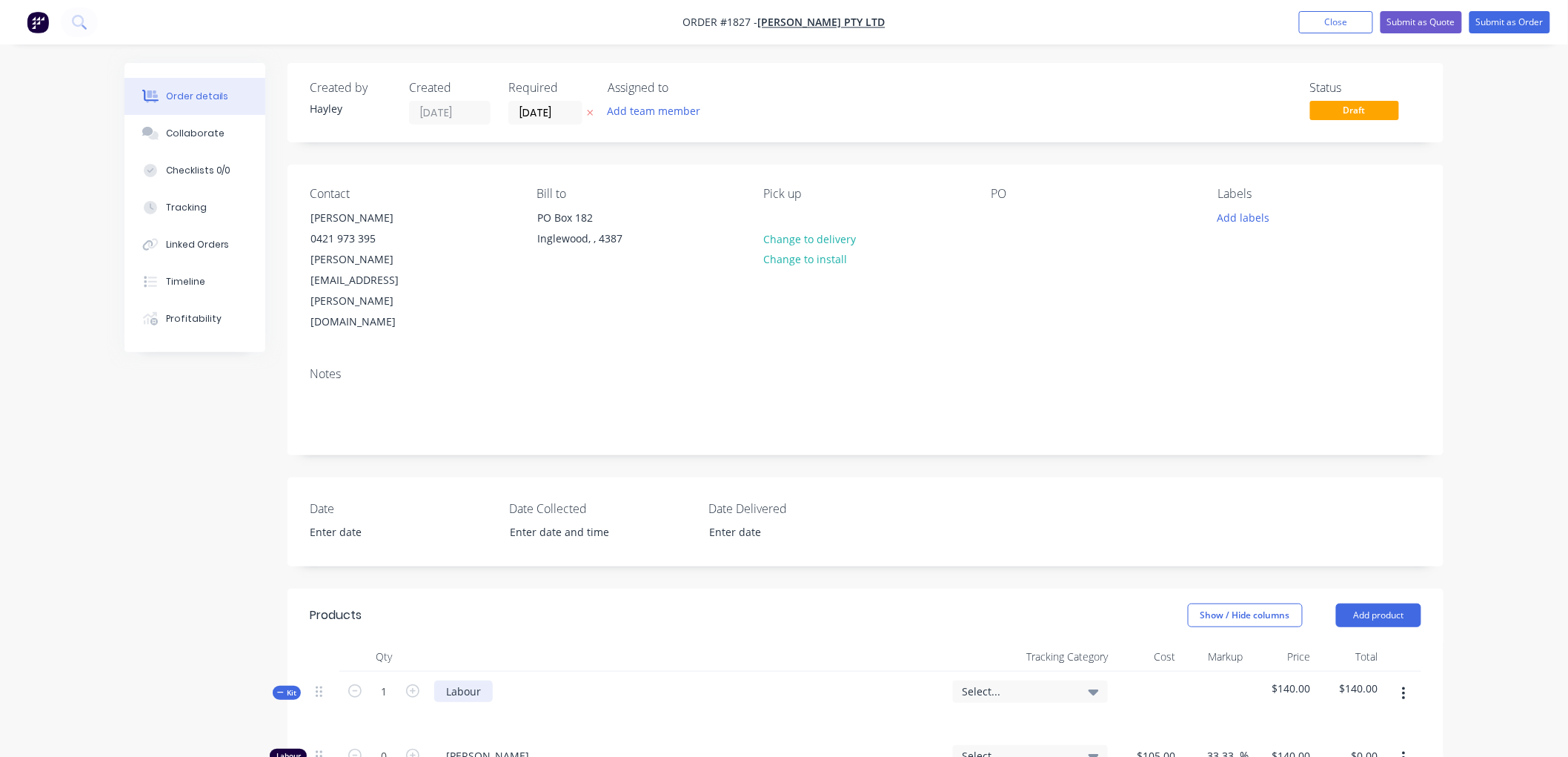
click at [488, 681] on div "Labour" at bounding box center [464, 691] width 59 height 22
click at [397, 681] on input "1" at bounding box center [384, 692] width 39 height 22
type input "22"
type input "$3,080.00"
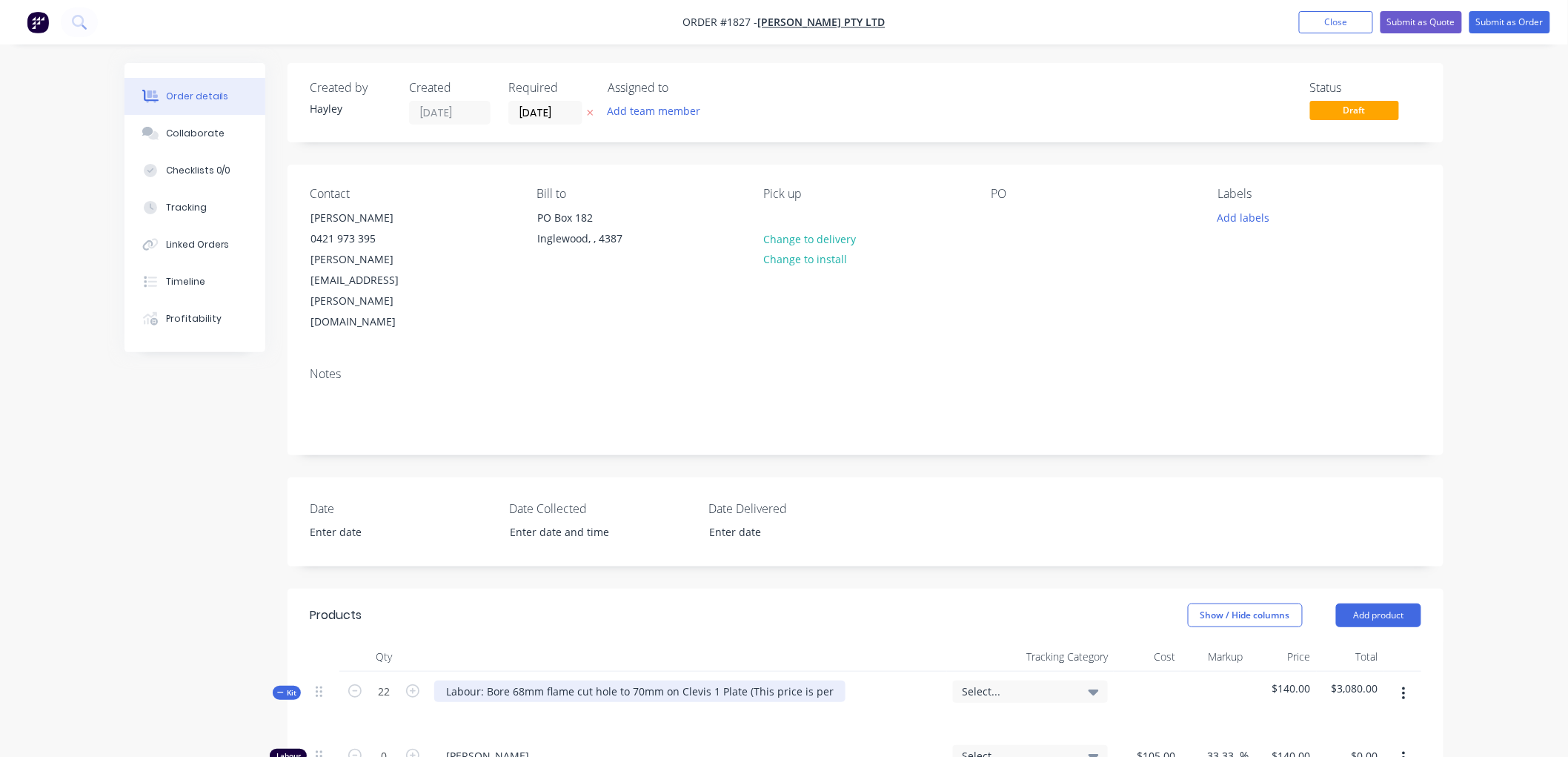
drag, startPoint x: 727, startPoint y: 638, endPoint x: 739, endPoint y: 632, distance: 13.4
click at [739, 681] on div "Labour: Bore 68mm flame cut hole to 70mm on Clevis 1 Plate (This price is per" at bounding box center [640, 691] width 412 height 22
click at [822, 681] on div "Labour: Bore 68mm flame cut hole to 70mm on Clevis 1 Plate (This price is per" at bounding box center [640, 691] width 412 height 22
drag, startPoint x: 824, startPoint y: 626, endPoint x: 744, endPoint y: 631, distance: 80.2
click at [744, 681] on div "Labour: Bore 68mm flame cut hole to 70mm on Clevis 1 Plate (This price is per" at bounding box center [640, 691] width 412 height 22
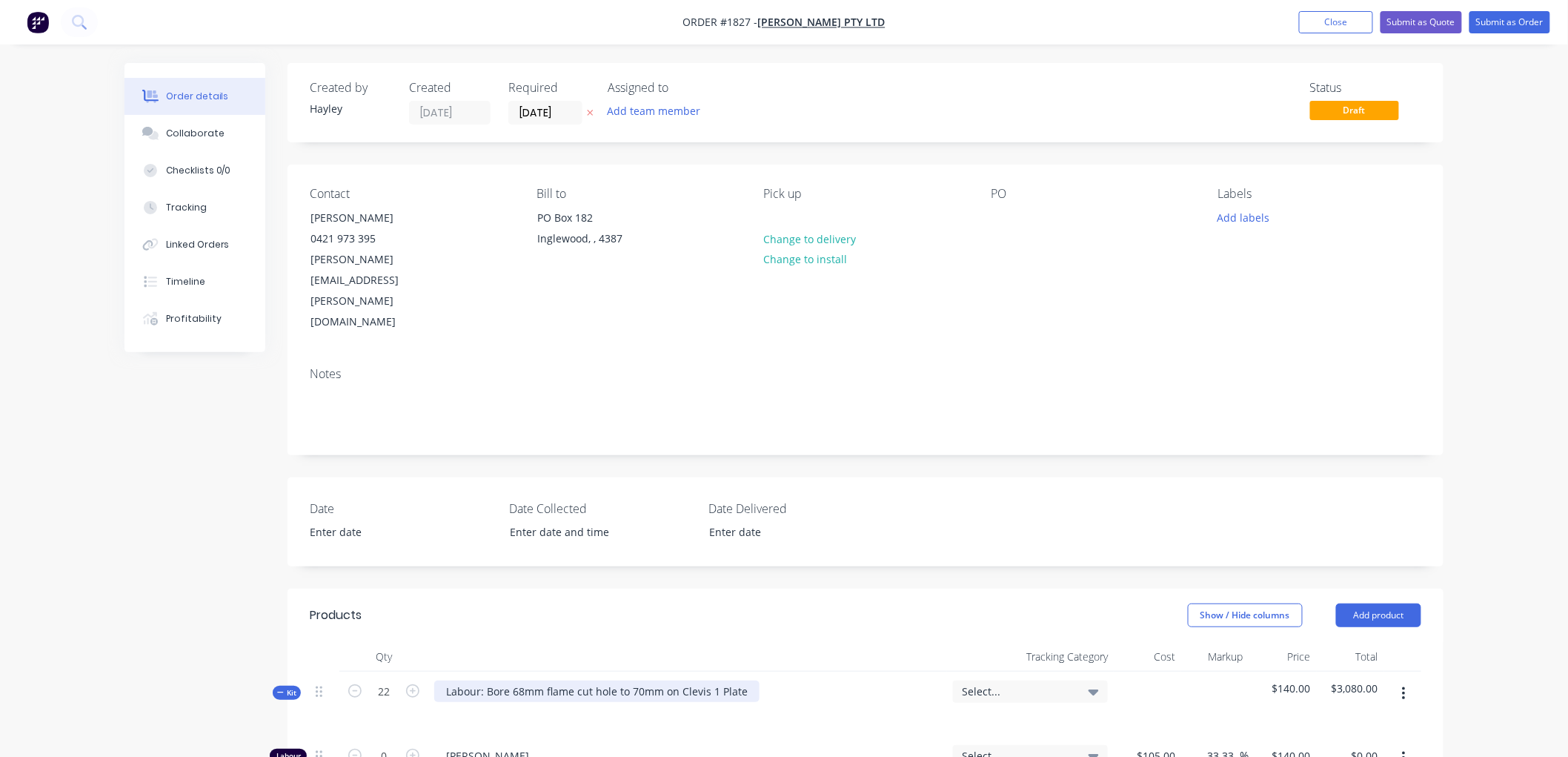
scroll to position [82, 0]
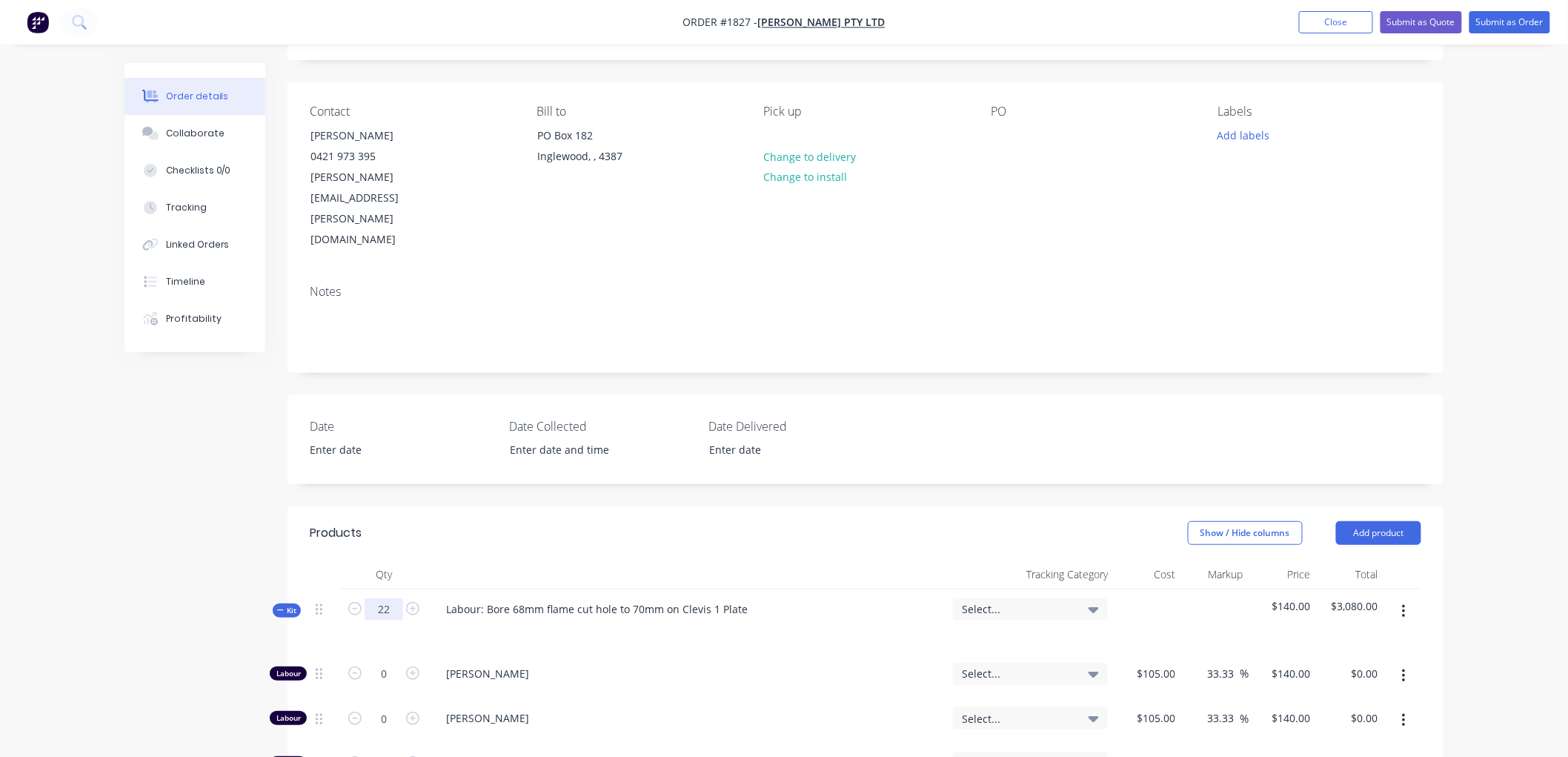
click at [394, 599] on input "22" at bounding box center [384, 610] width 39 height 22
click at [744, 599] on div "Labour: Bore 68mm flame cut hole to 70mm on Clevis 1 Plate" at bounding box center [597, 609] width 325 height 22
click at [400, 599] on input "22" at bounding box center [384, 610] width 39 height 22
type input "1"
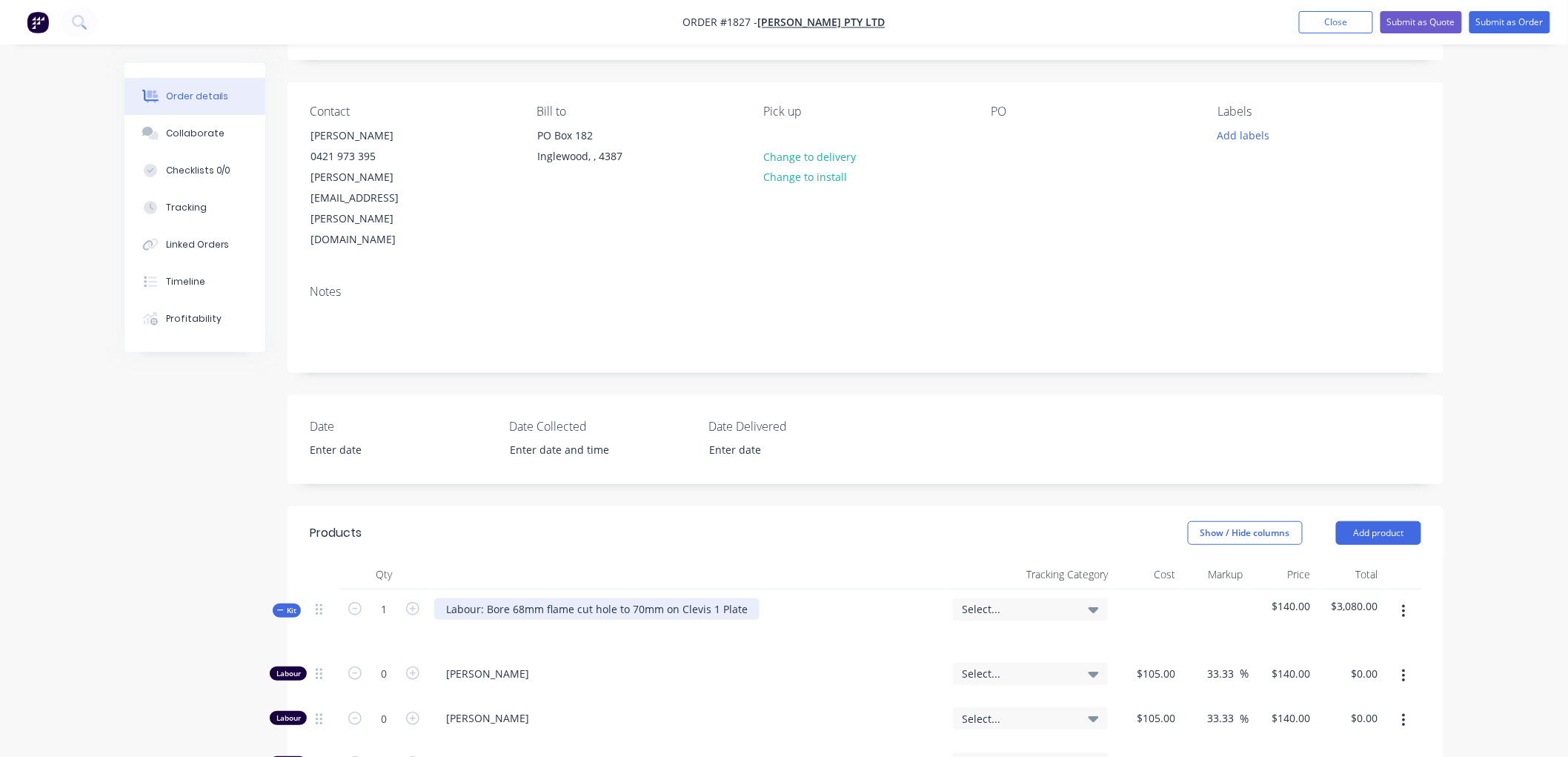
type input "1"
type input "$140.00"
click at [752, 599] on div "Labour: Bore 68mm flame cut hole to 70mm on Clevis 1 Plate" at bounding box center [597, 609] width 325 height 22
drag, startPoint x: 744, startPoint y: 544, endPoint x: 709, endPoint y: 545, distance: 35.0
click at [709, 599] on div "Labour: Bore 68mm flame cut hole to 70mm on Clevis 1 Plate" at bounding box center [597, 609] width 325 height 22
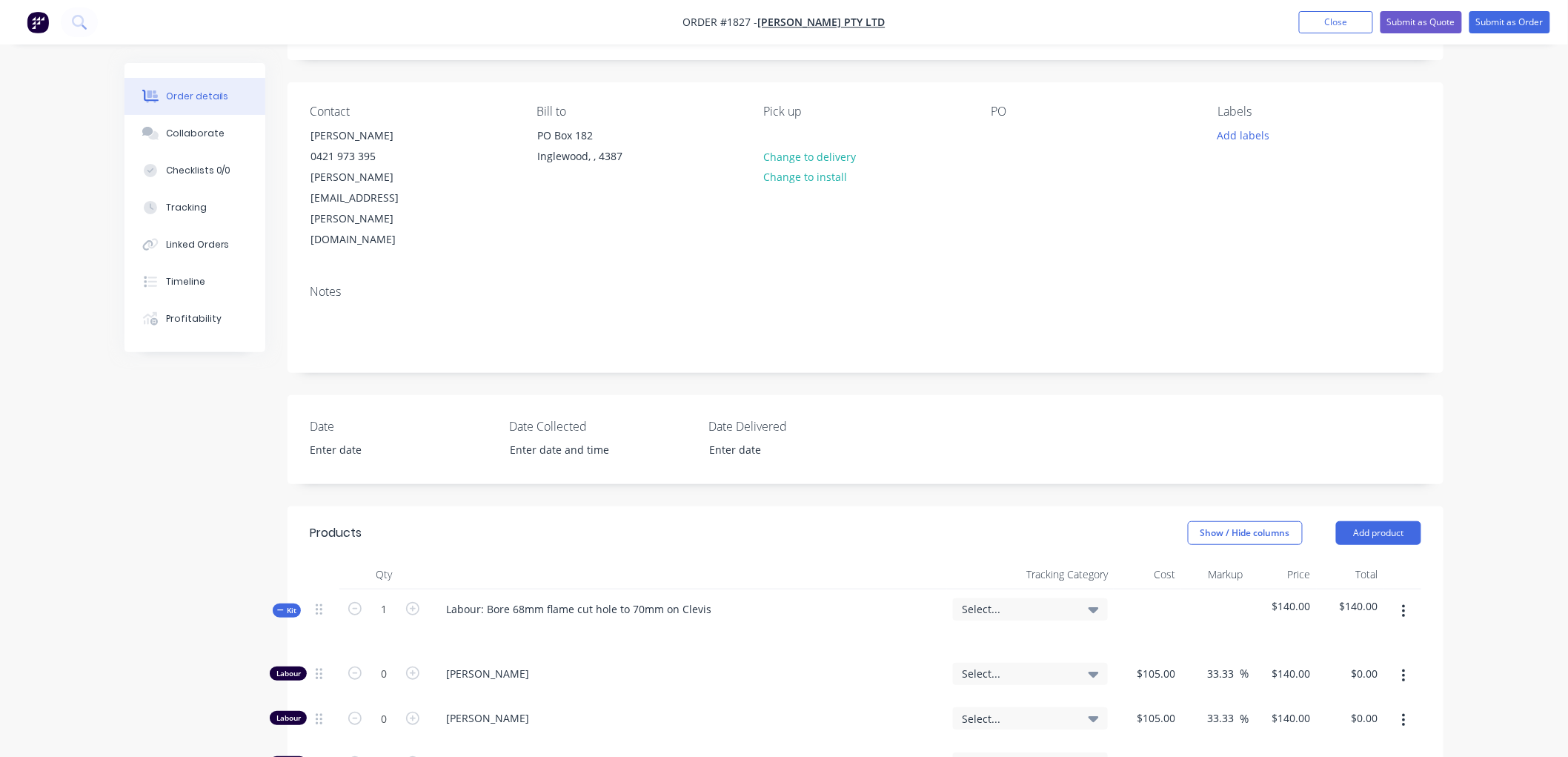
click at [992, 601] on span "Select..." at bounding box center [1017, 609] width 112 height 16
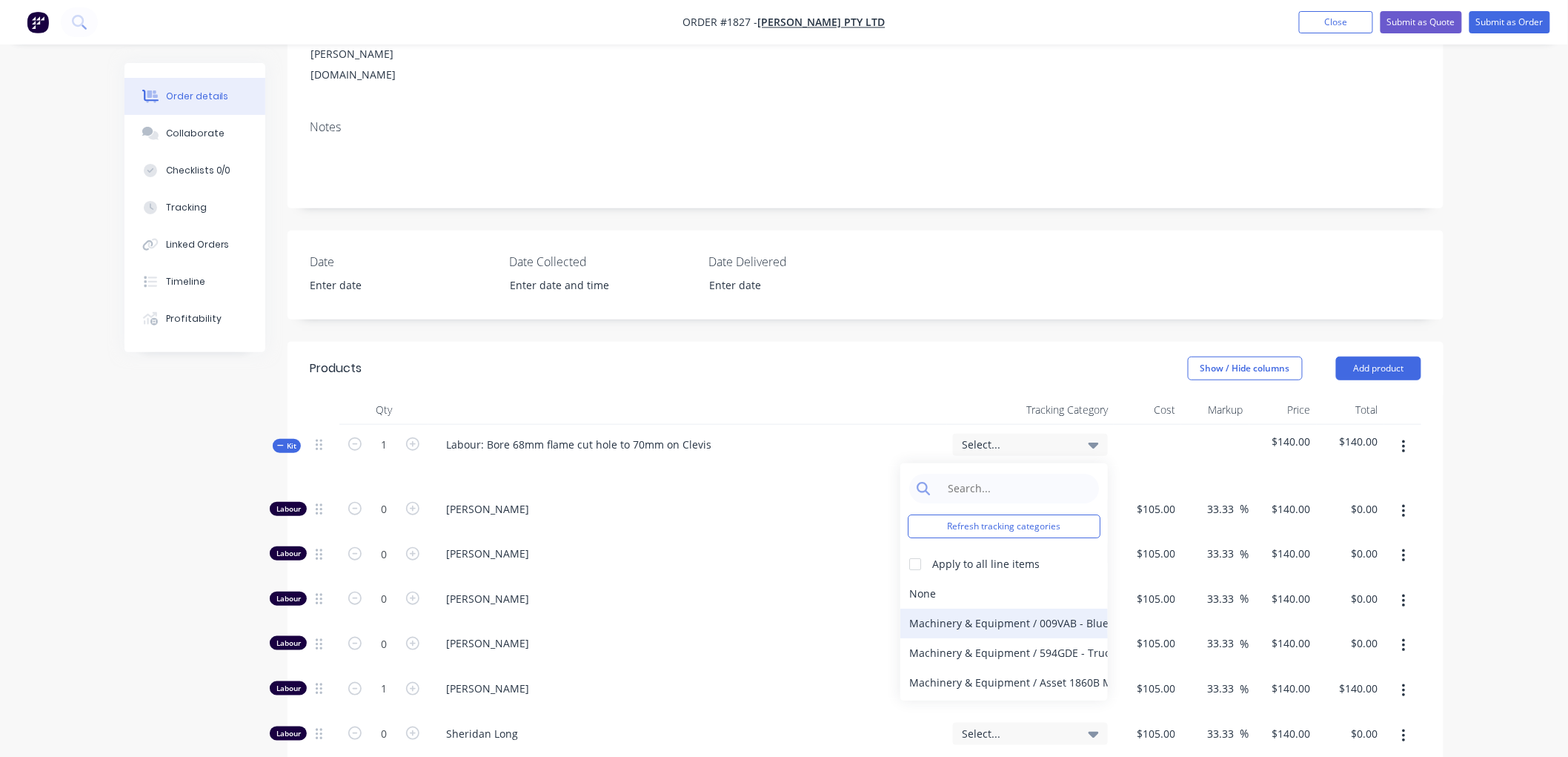
scroll to position [0, 0]
click at [931, 580] on div "None" at bounding box center [1004, 594] width 208 height 29
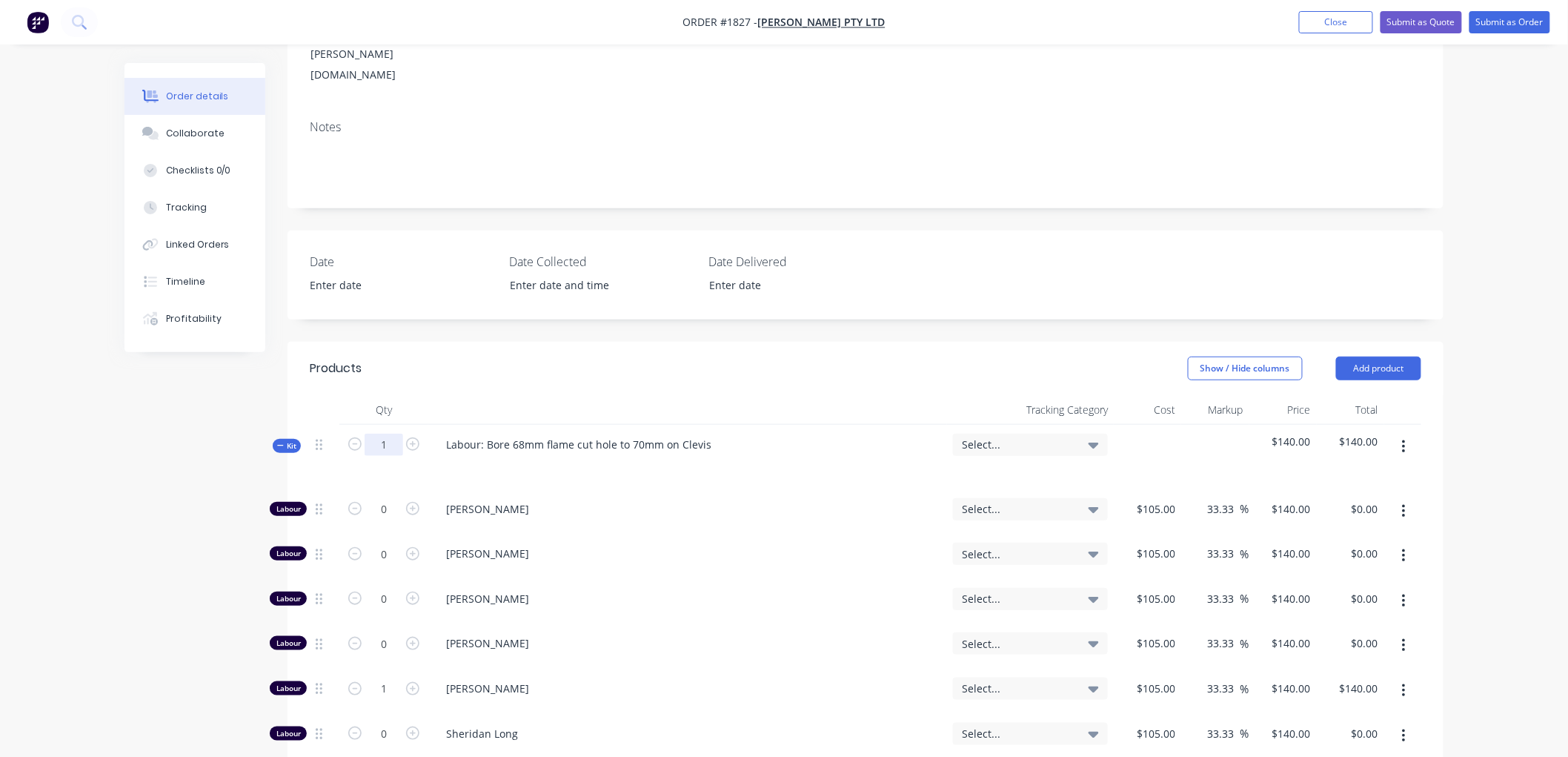
click at [392, 433] on input "1" at bounding box center [384, 445] width 39 height 22
type input "44"
type input "$6,160.00"
click at [712, 433] on div "Labour: Bore 68mm flame cut hole to 70mm on Clevis" at bounding box center [579, 444] width 289 height 22
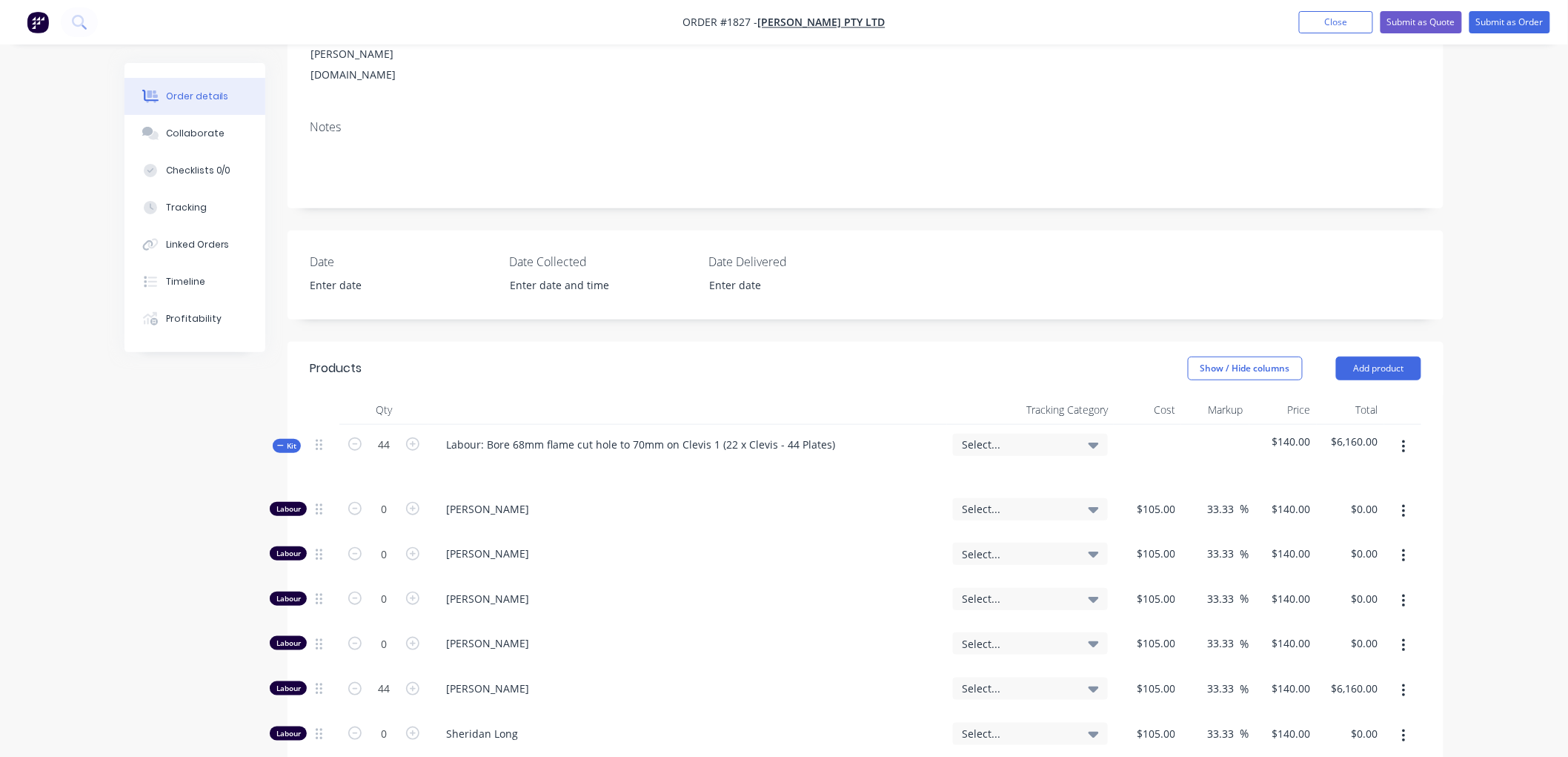
click at [547, 356] on div "Show / Hide columns Add product" at bounding box center [984, 368] width 875 height 23
click at [1158, 425] on div at bounding box center [1148, 457] width 67 height 65
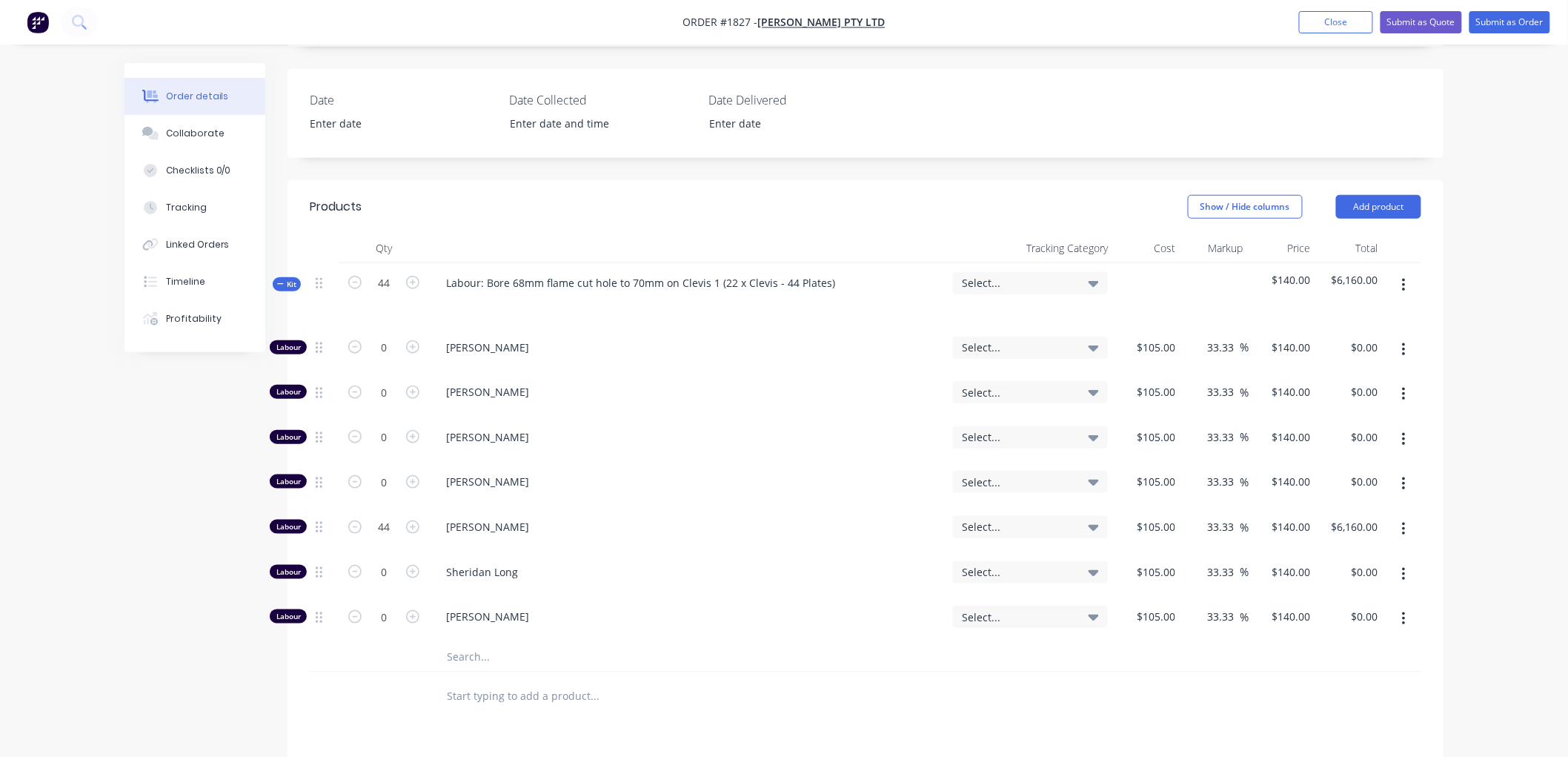
scroll to position [412, 0]
type input "14.75"
type input "$2,065.00"
click at [591, 678] on input "text" at bounding box center [594, 693] width 297 height 29
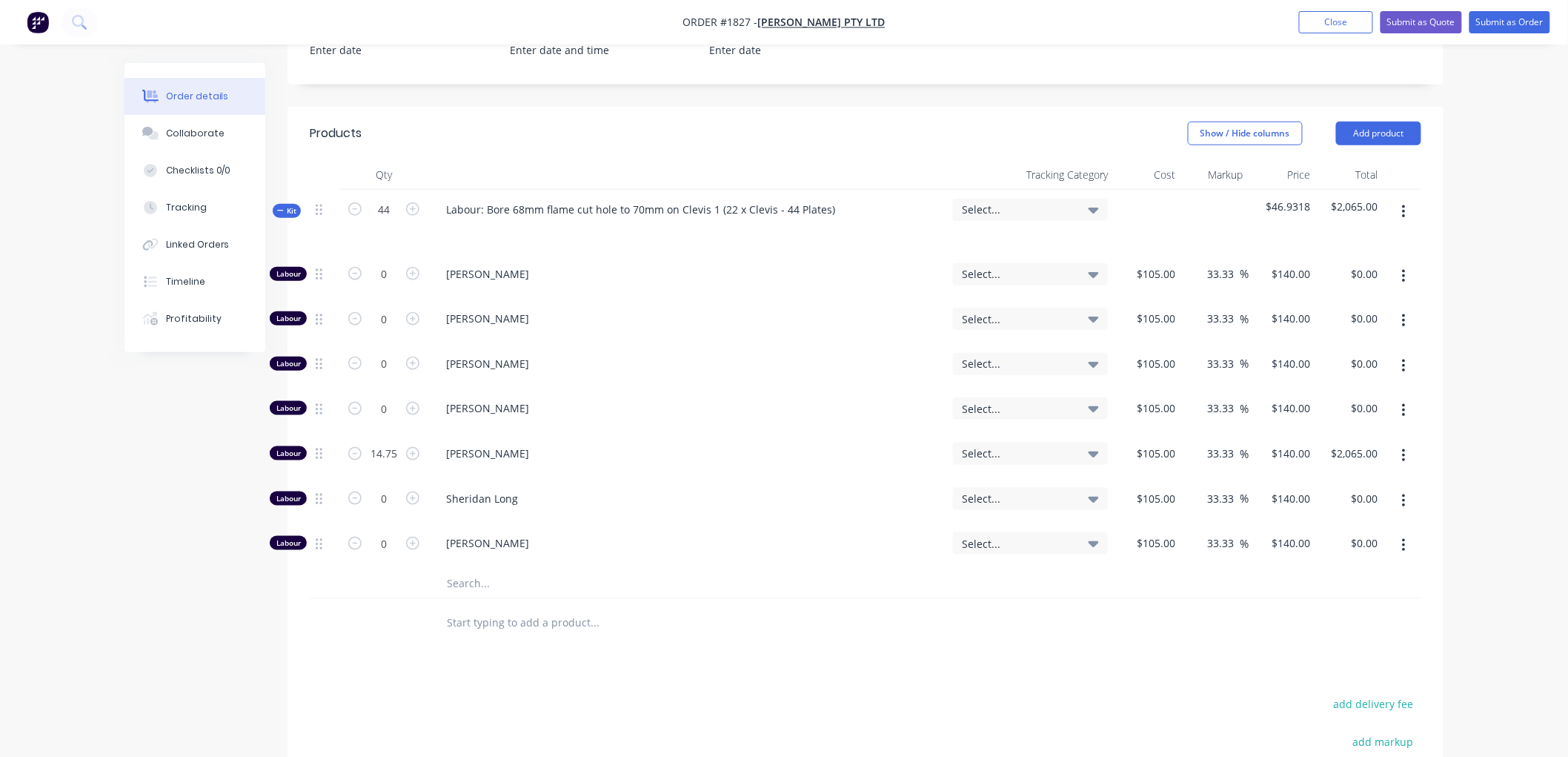
scroll to position [361, 0]
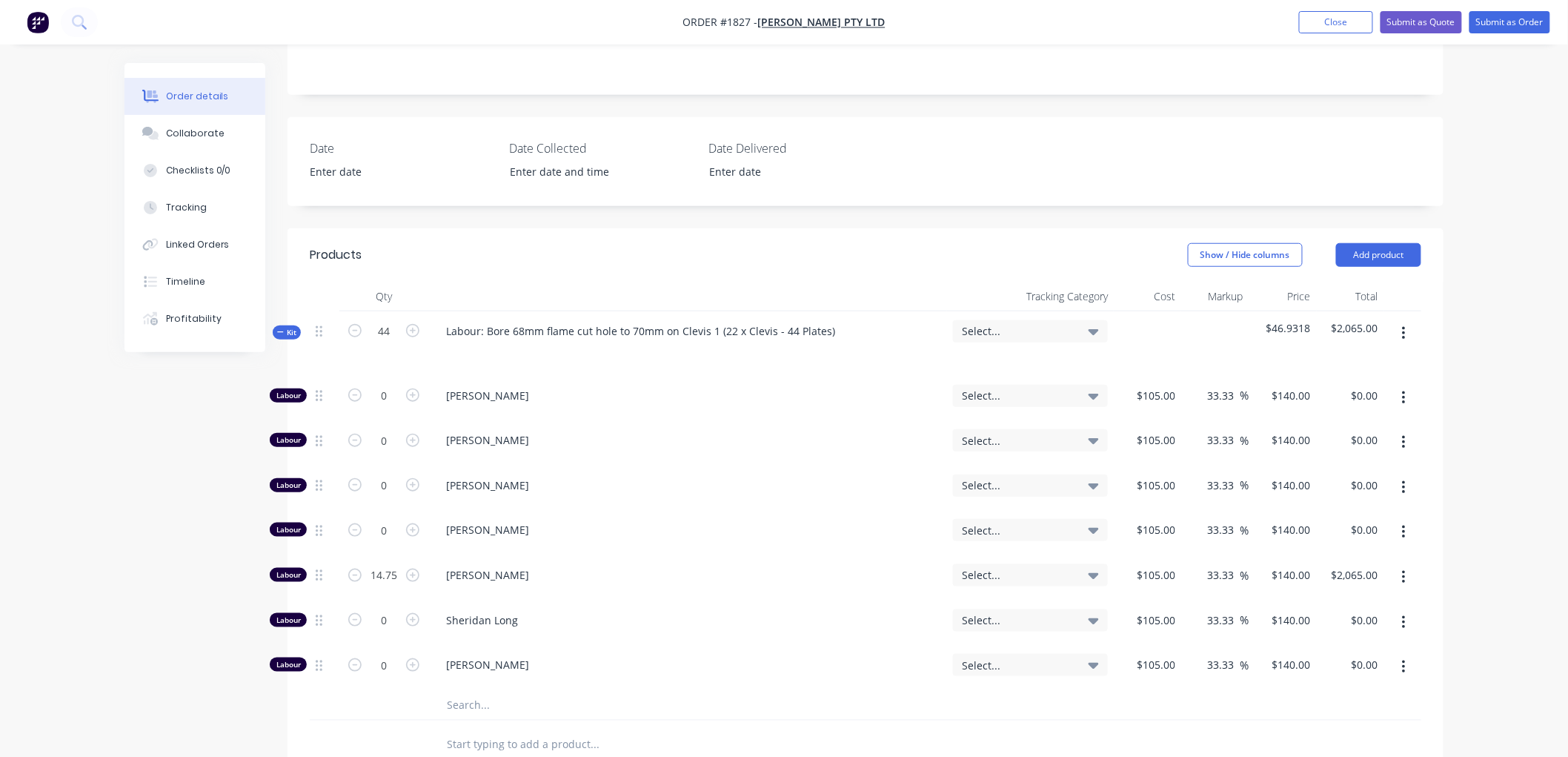
click at [278, 329] on icon at bounding box center [281, 332] width 7 height 8
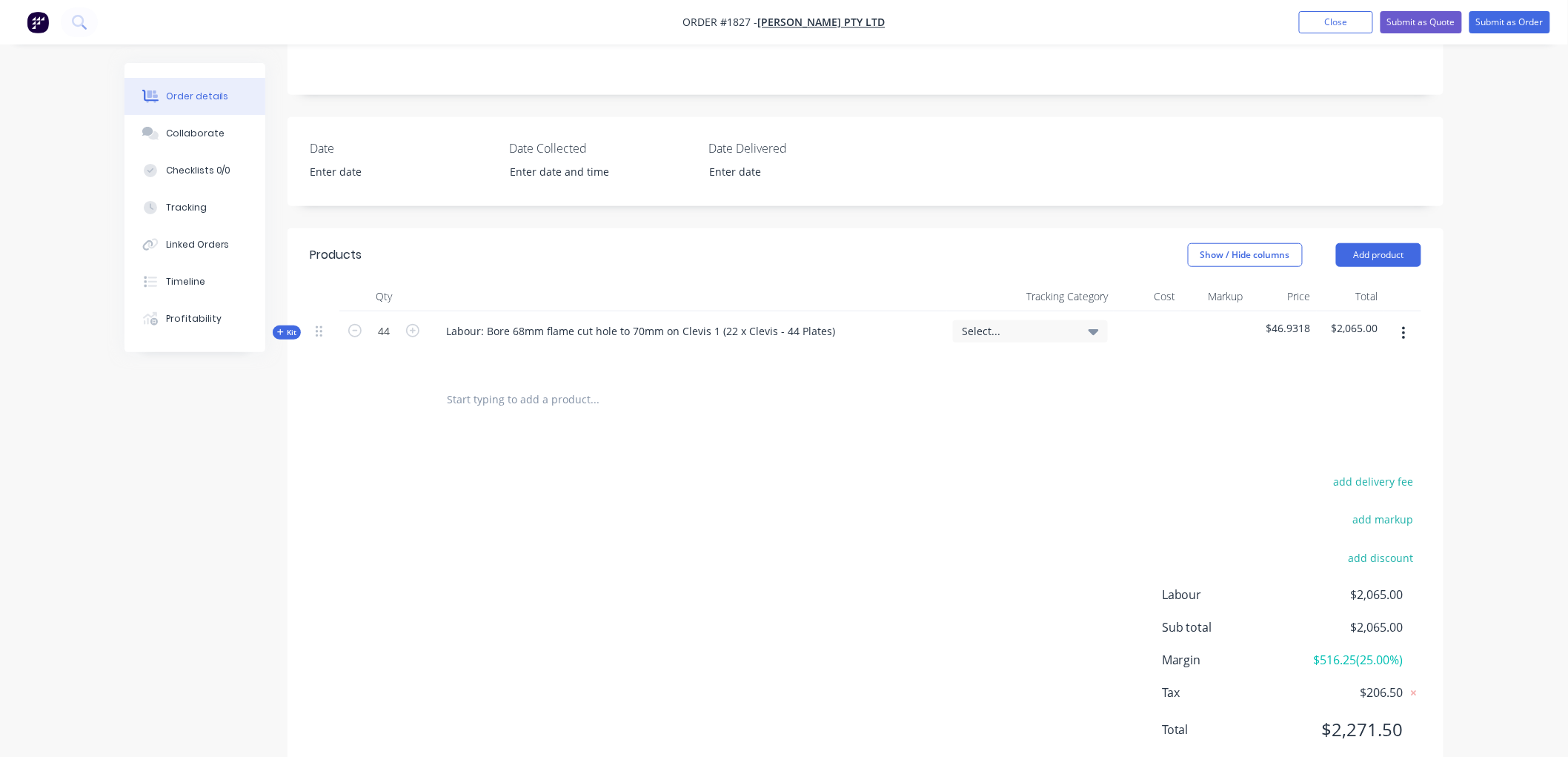
scroll to position [343, 0]
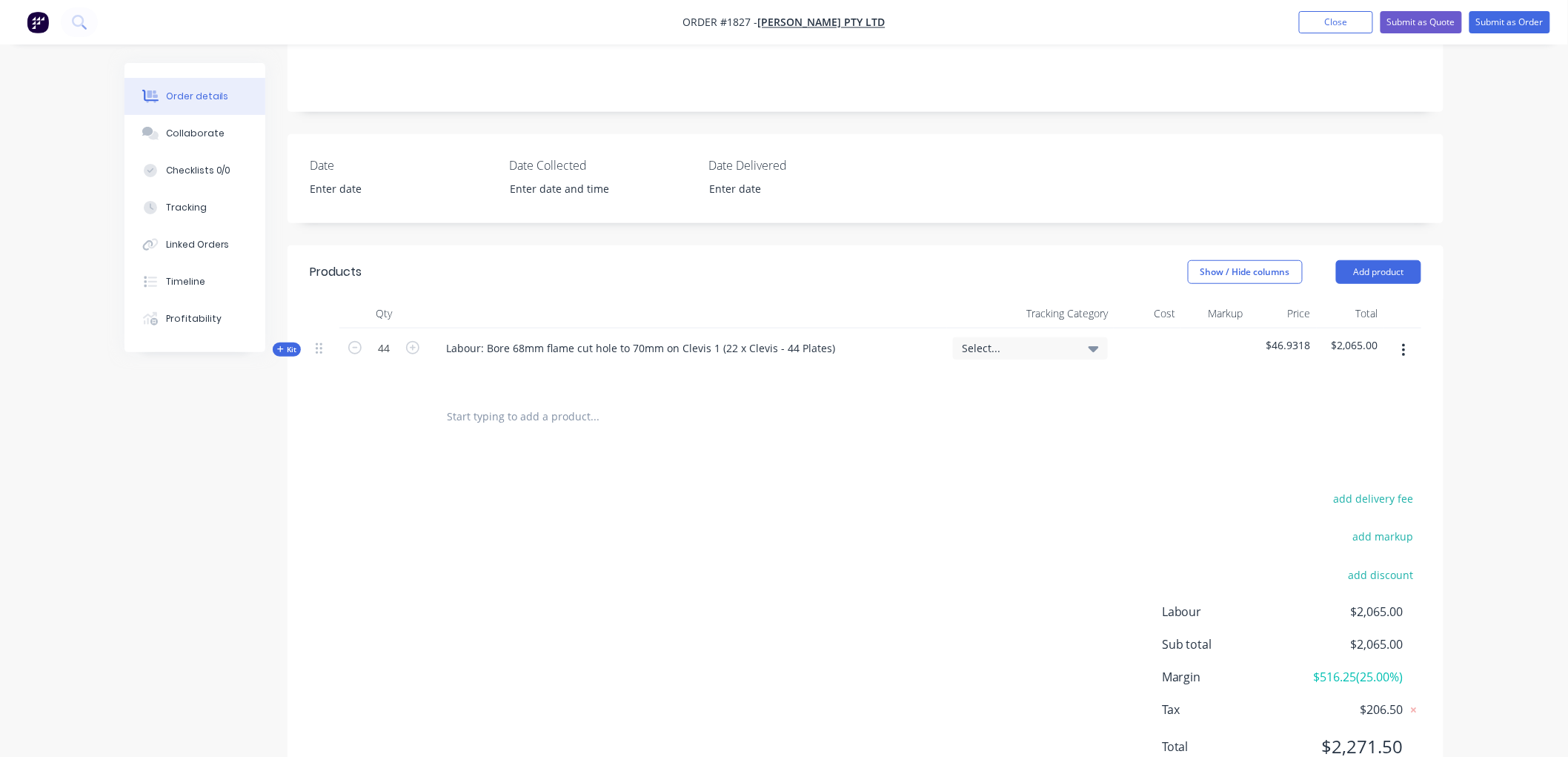
click at [1403, 344] on icon "button" at bounding box center [1404, 350] width 3 height 13
click at [1331, 439] on div "Duplicate" at bounding box center [1351, 449] width 114 height 22
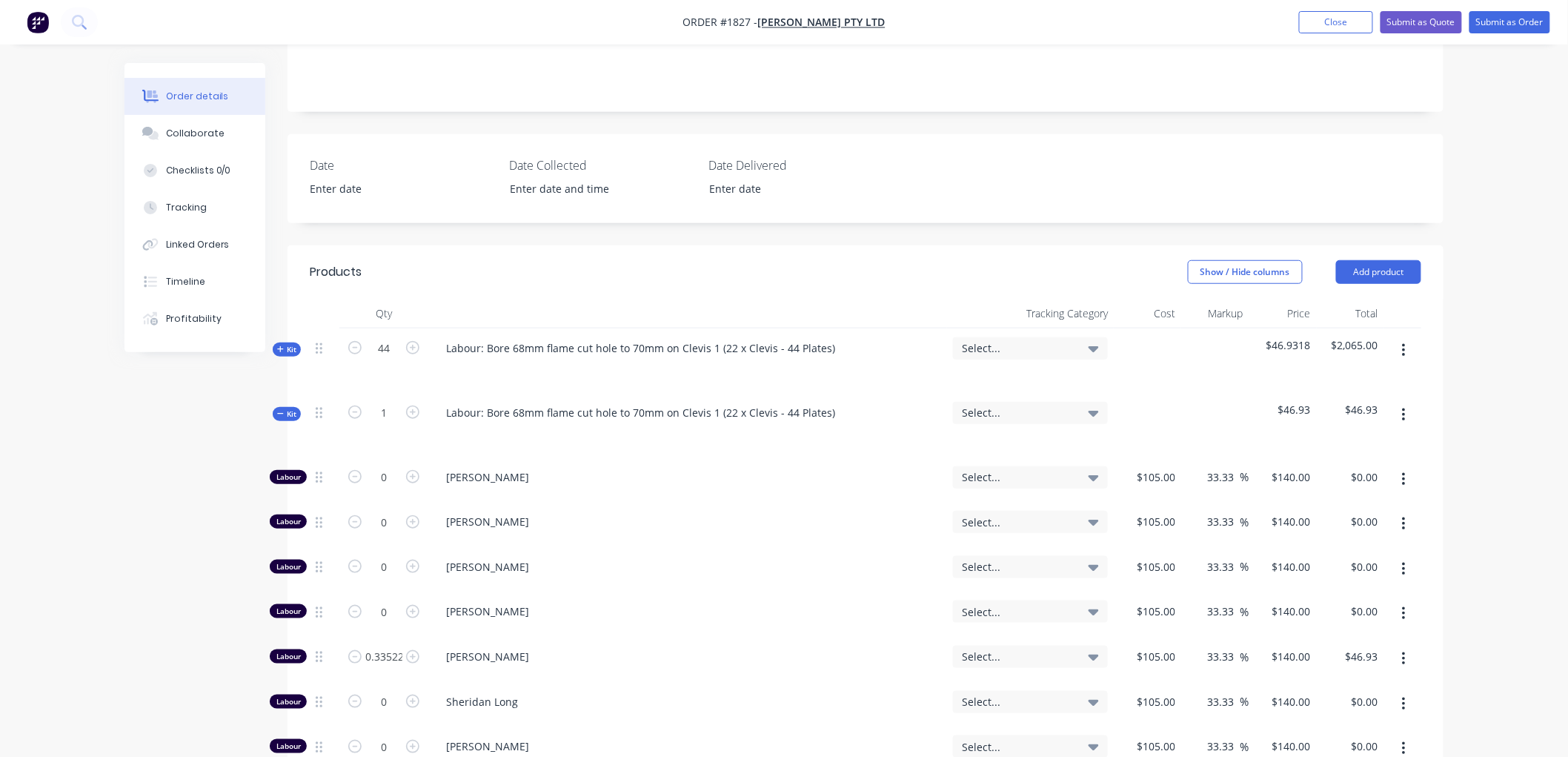
click at [278, 410] on icon at bounding box center [281, 414] width 7 height 8
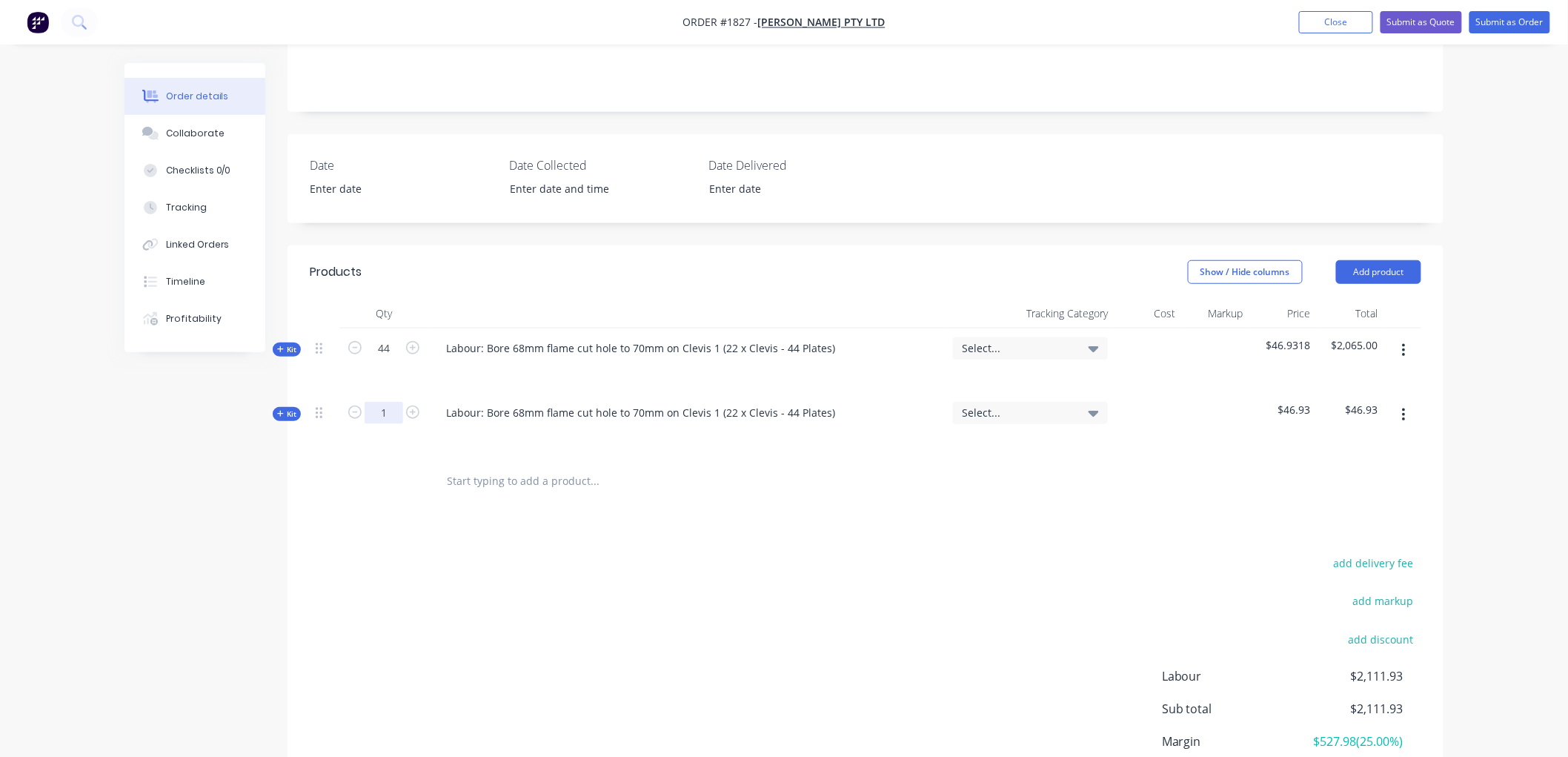
click at [386, 402] on input "1" at bounding box center [384, 414] width 39 height 22
type input "44"
click at [753, 402] on div "Labour: Bore 68mm flame cut hole to 70mm on Clevis 1 (22 x Clevis - 44 Plates)" at bounding box center [640, 413] width 413 height 22
click at [713, 402] on div "Labour: Bore 68mm flame cut hole to 70mm on Clevis 1 (22 x Clevis - 44 Plates)" at bounding box center [640, 413] width 413 height 22
click at [771, 402] on div "Labour: Bore 68mm flame cut hole to 70mm on Clevis 2 (22 x Clevis - 44 Plates)" at bounding box center [640, 413] width 413 height 22
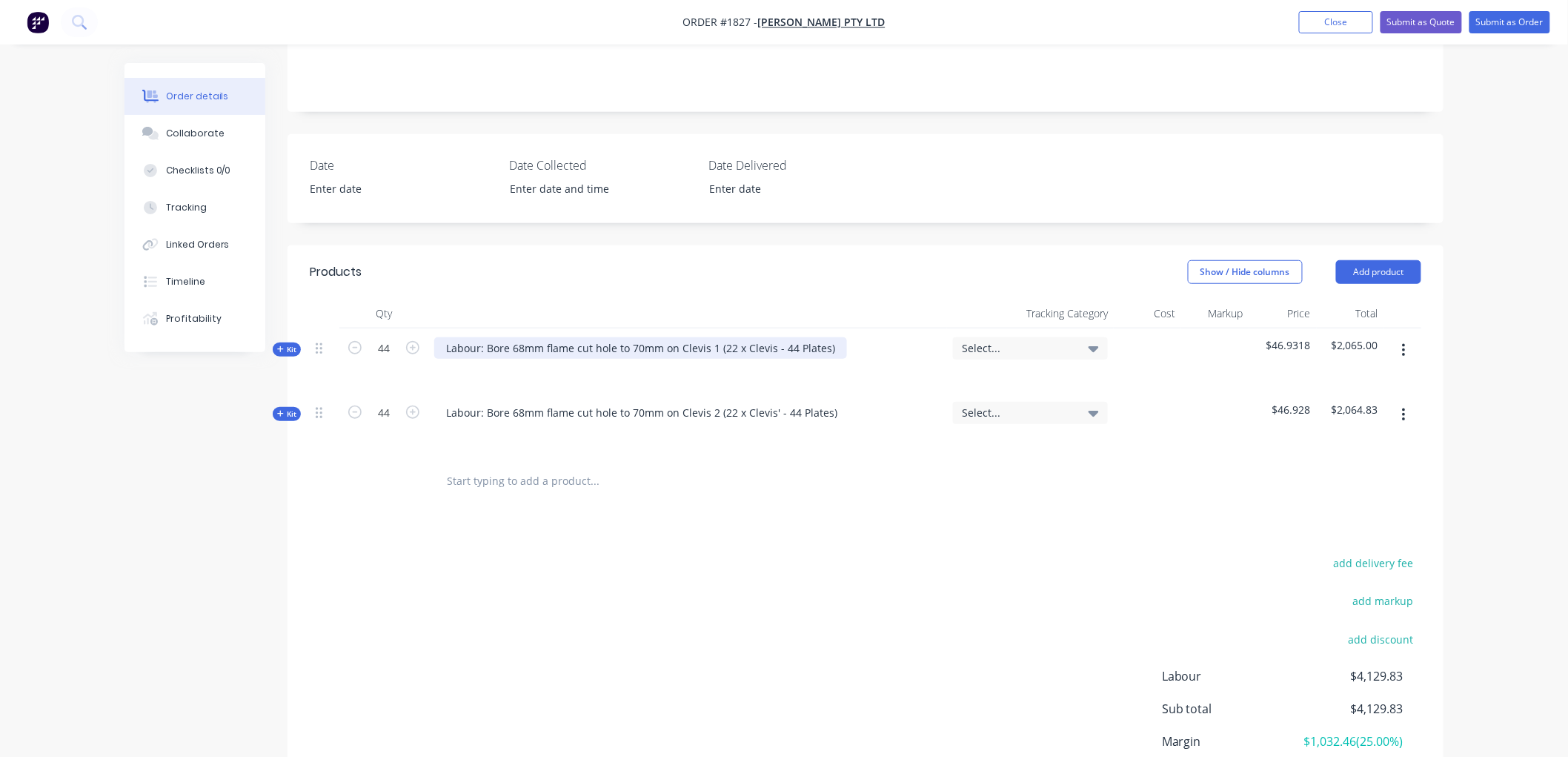
click at [769, 337] on div "Labour: Bore 68mm flame cut hole to 70mm on Clevis 1 (22 x Clevis - 44 Plates)" at bounding box center [640, 348] width 413 height 22
click at [284, 408] on span "Kit" at bounding box center [287, 414] width 19 height 11
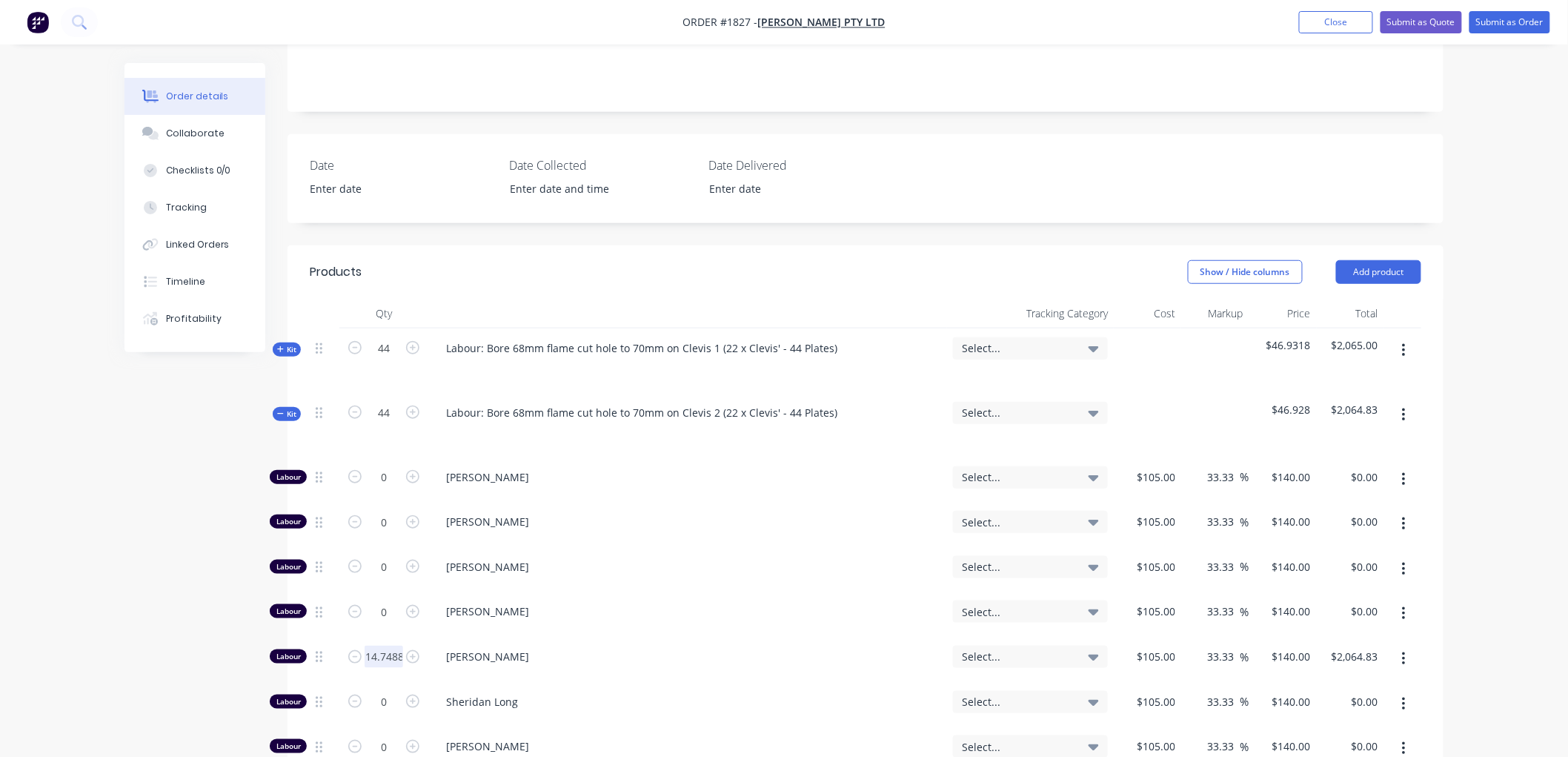
click at [376, 645] on input "14.7488" at bounding box center [384, 657] width 39 height 22
type input "14.75"
type input "$2,065.00"
click at [280, 408] on span "Kit" at bounding box center [287, 414] width 19 height 11
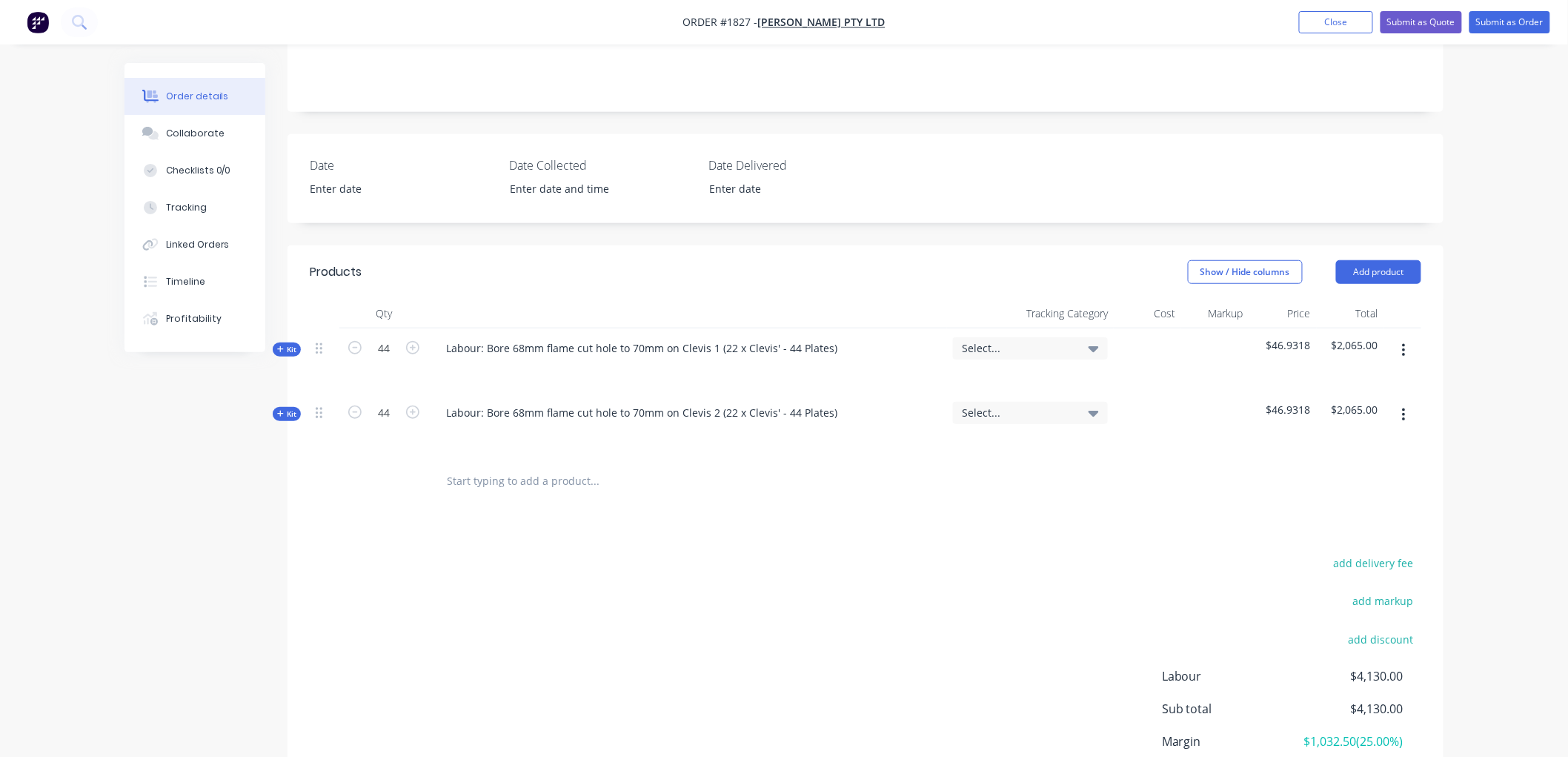
click at [279, 411] on icon at bounding box center [280, 414] width 6 height 6
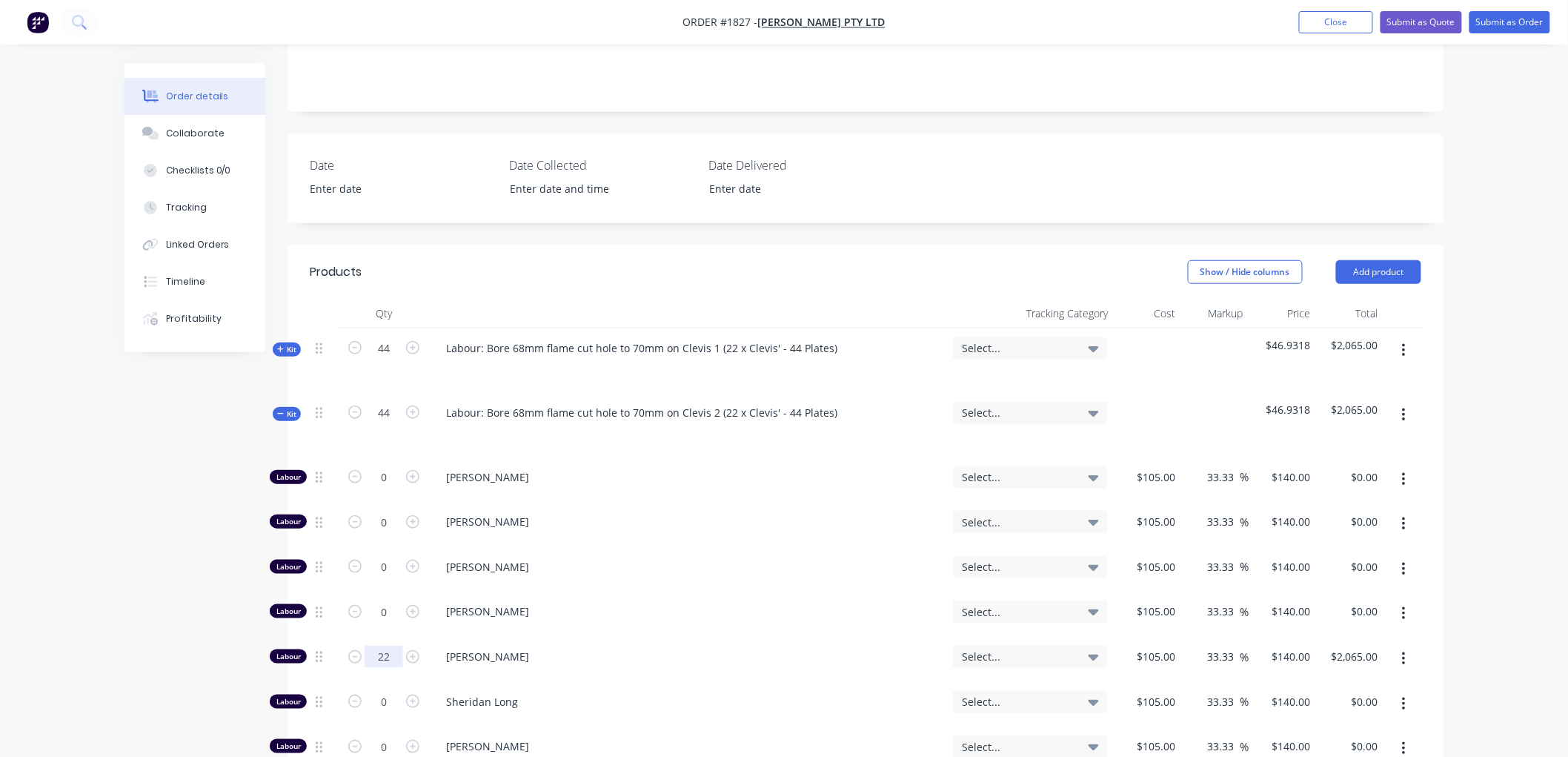
type input "22"
type input "$3,080.00"
click at [195, 575] on div "Created by [PERSON_NAME] Created [DATE] Required [DATE] Assigned to Add team me…" at bounding box center [784, 474] width 1320 height 1509
click at [276, 407] on div "Kit" at bounding box center [286, 414] width 29 height 14
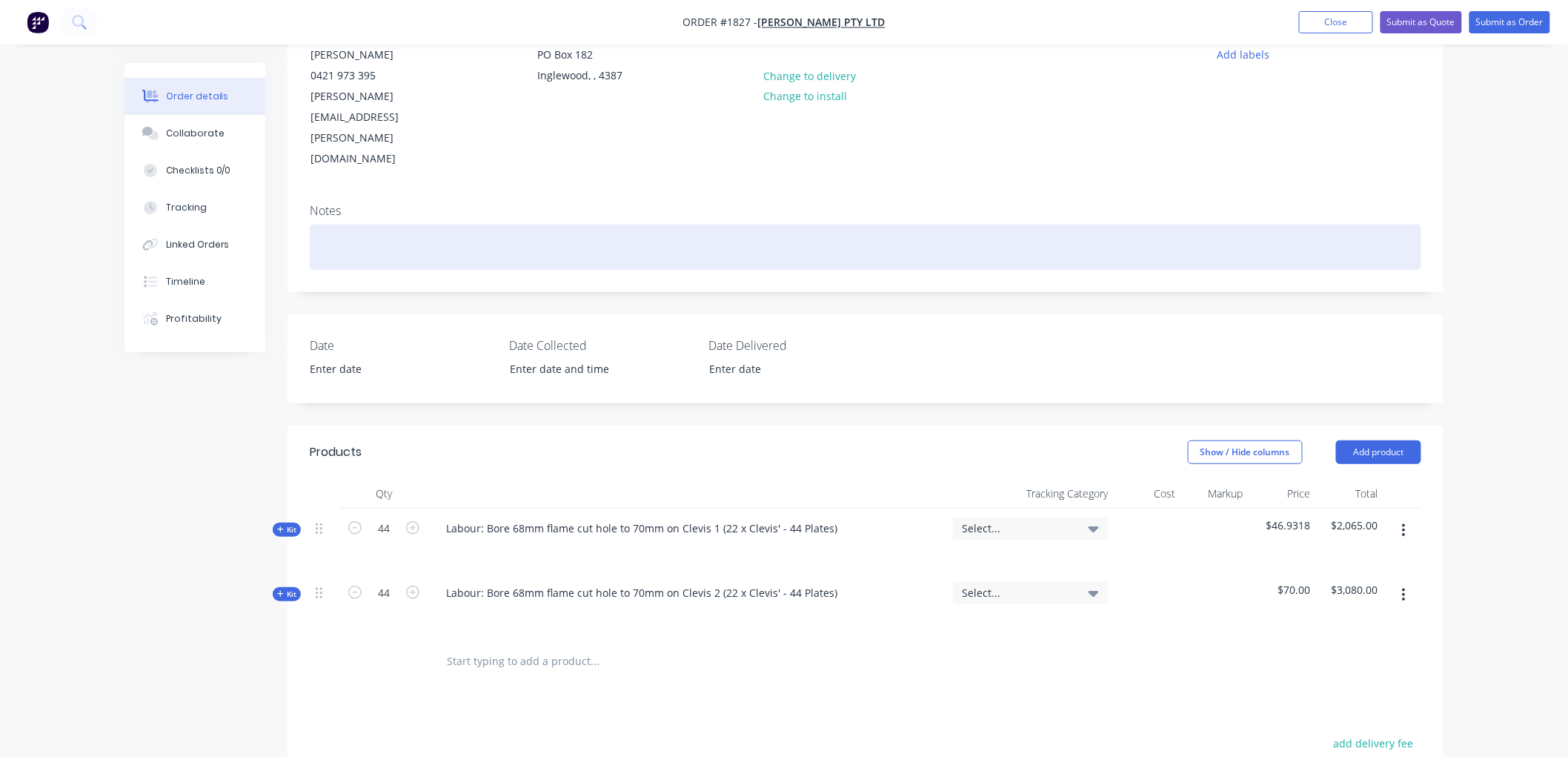
scroll to position [161, 0]
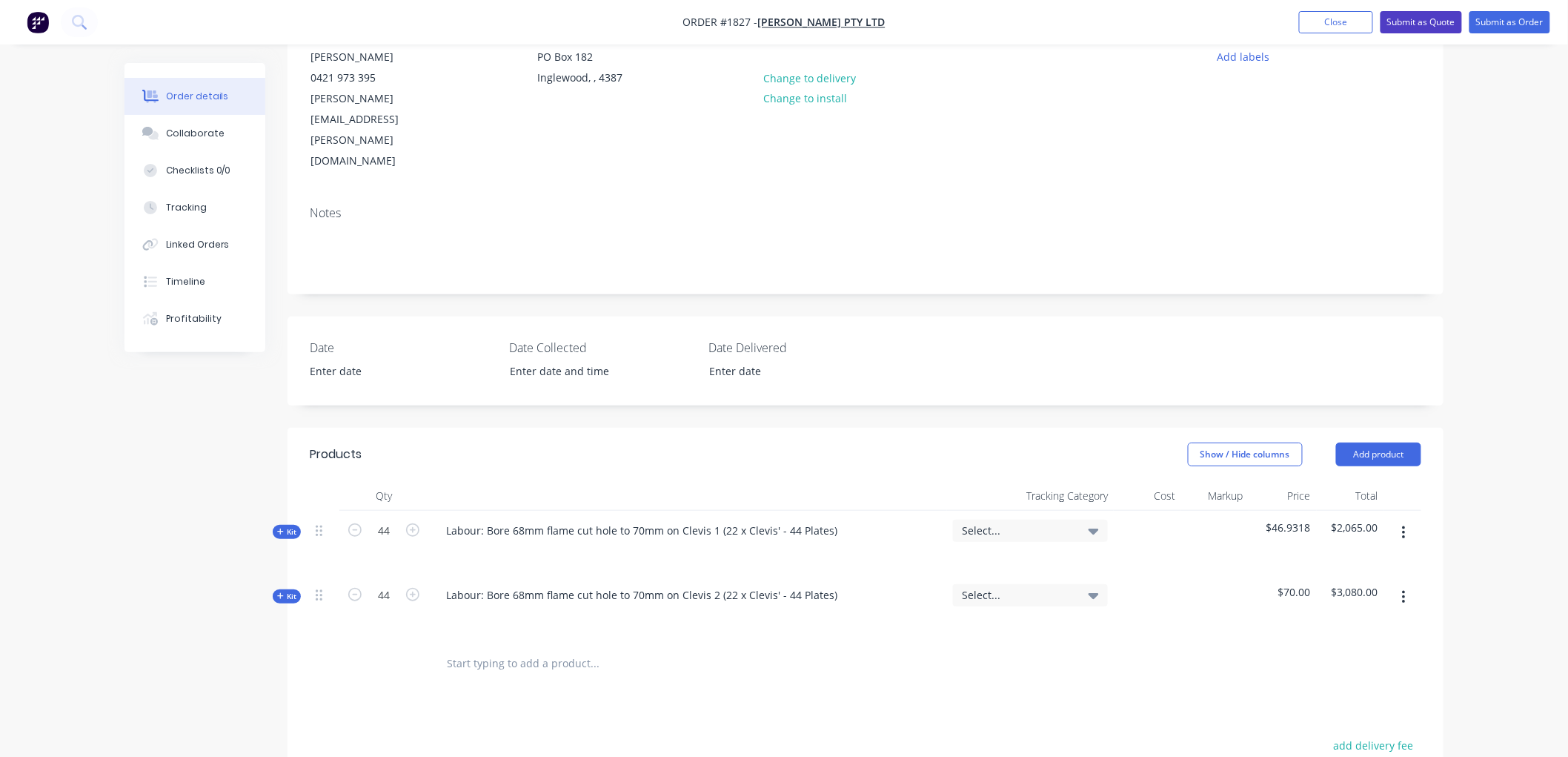
click at [1410, 31] on button "Submit as Quote" at bounding box center [1422, 22] width 81 height 22
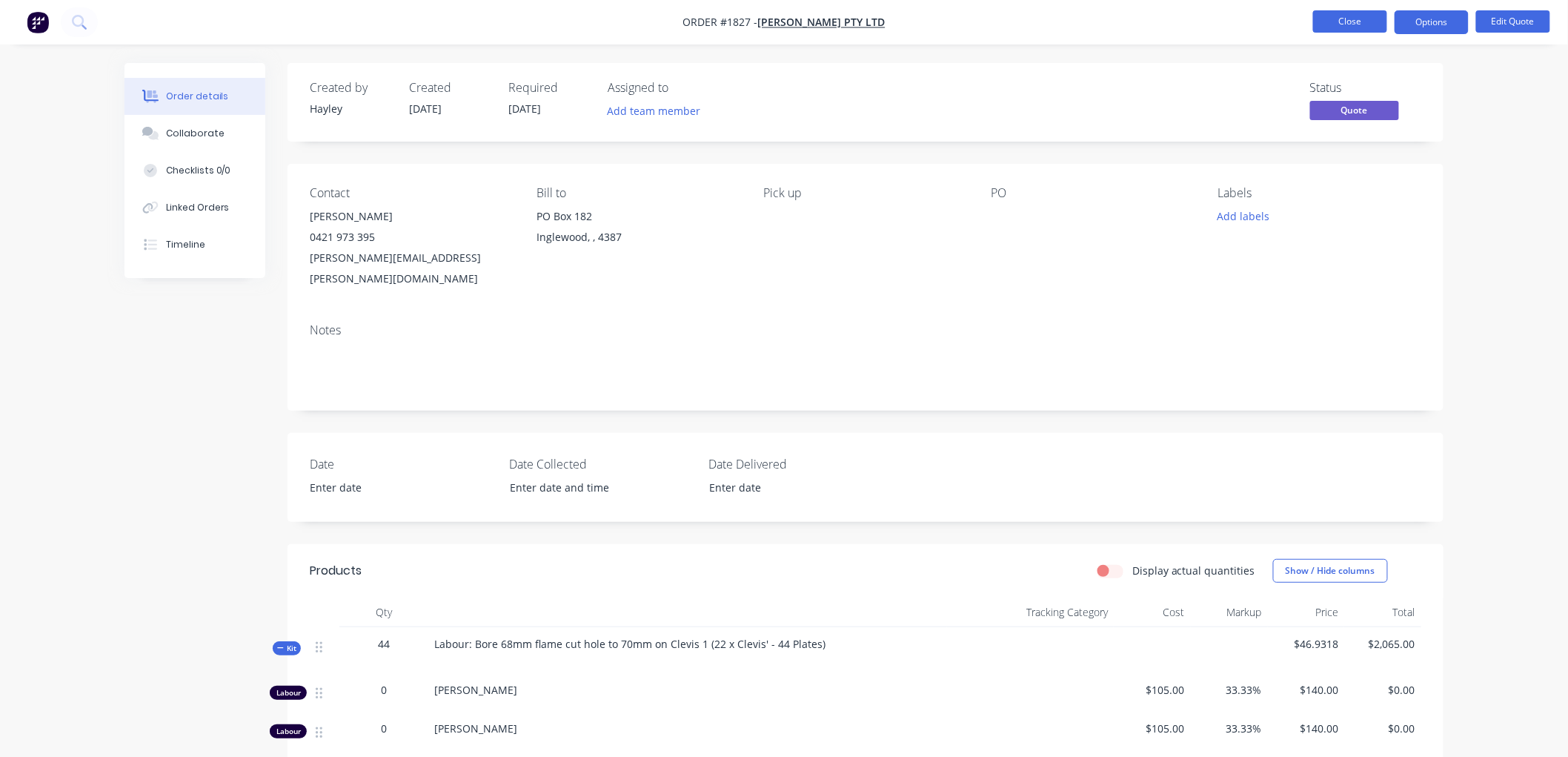
click at [1347, 22] on button "Close" at bounding box center [1351, 22] width 74 height 22
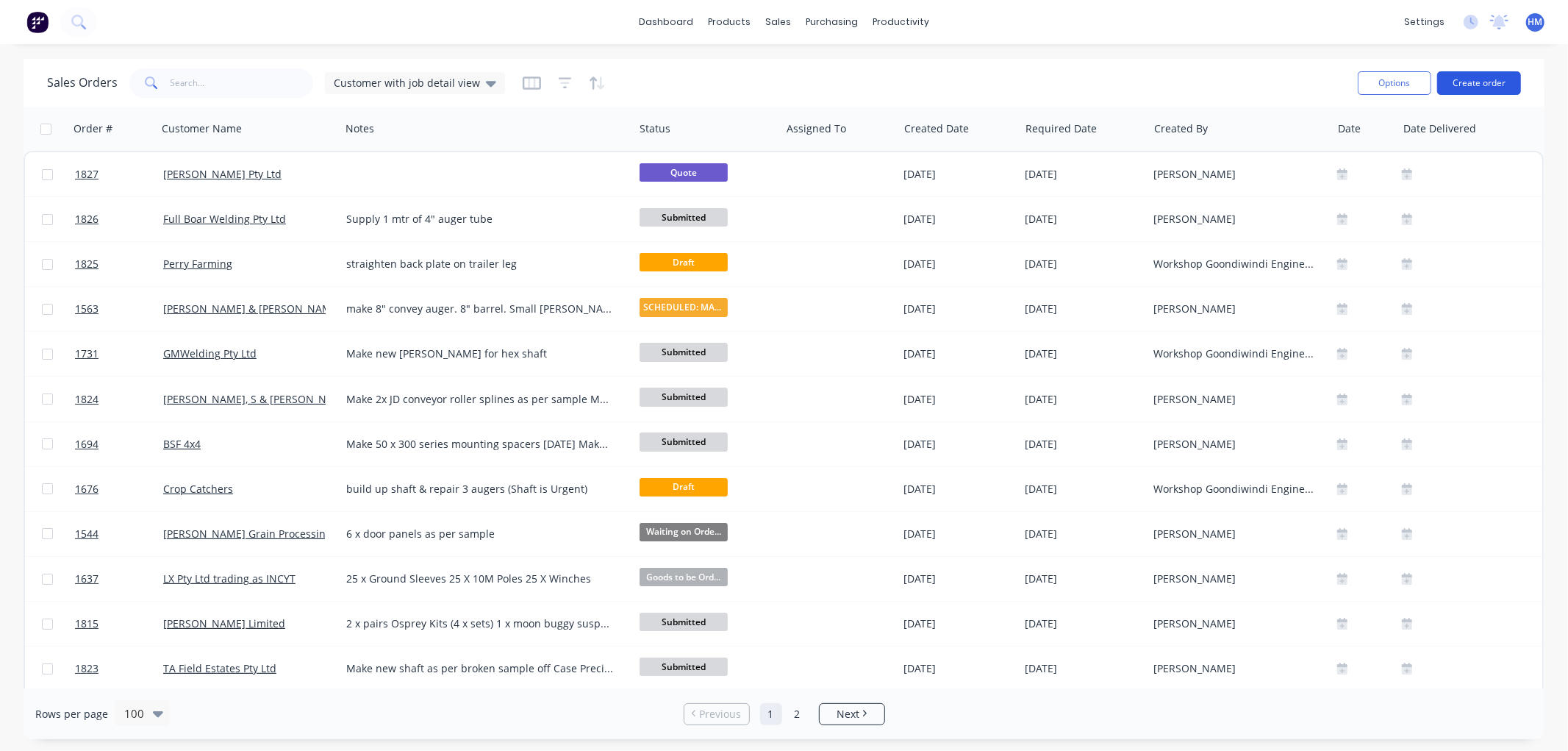
click at [1467, 78] on button "Create order" at bounding box center [1480, 82] width 84 height 23
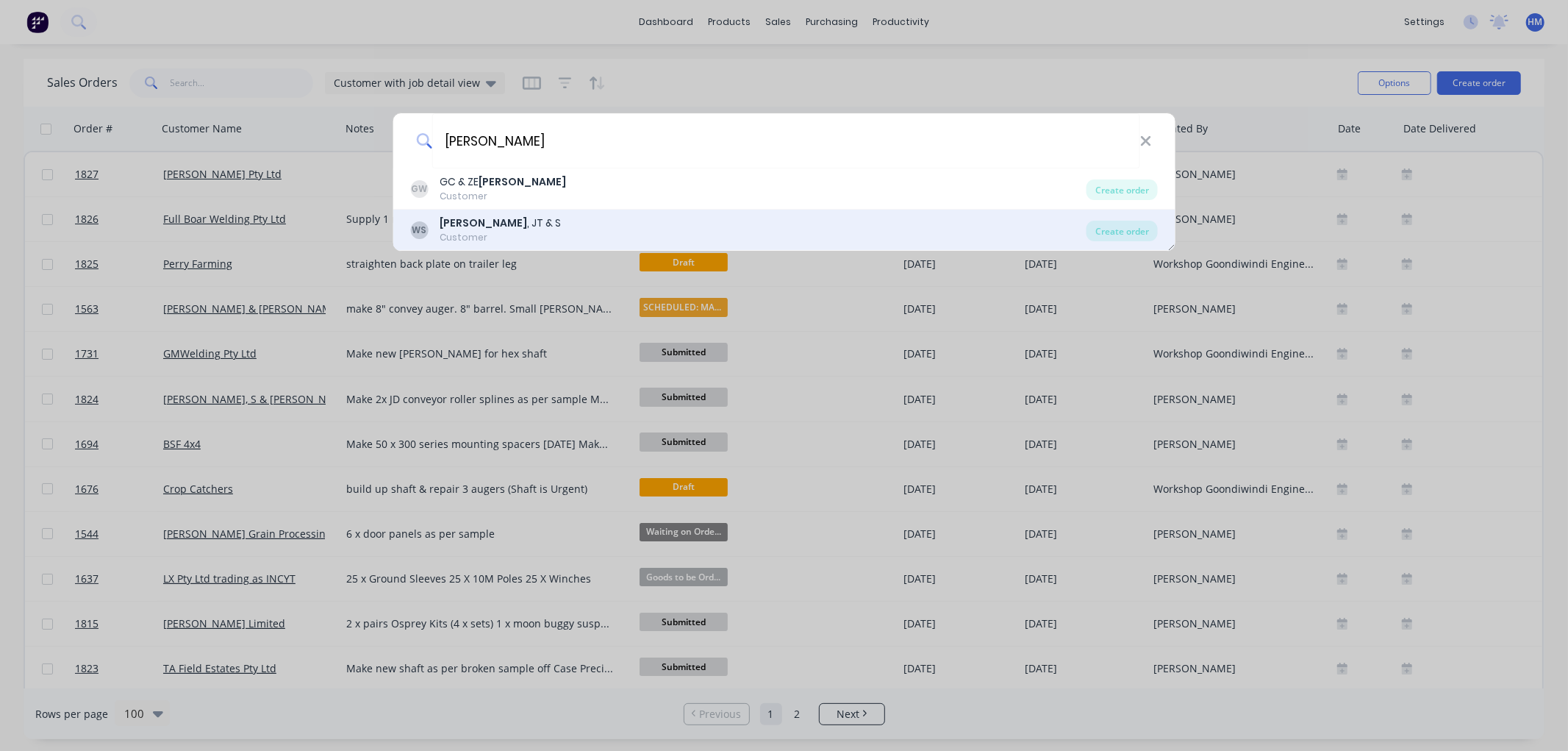
type input "[PERSON_NAME]"
click at [479, 237] on div "Customer" at bounding box center [500, 237] width 121 height 13
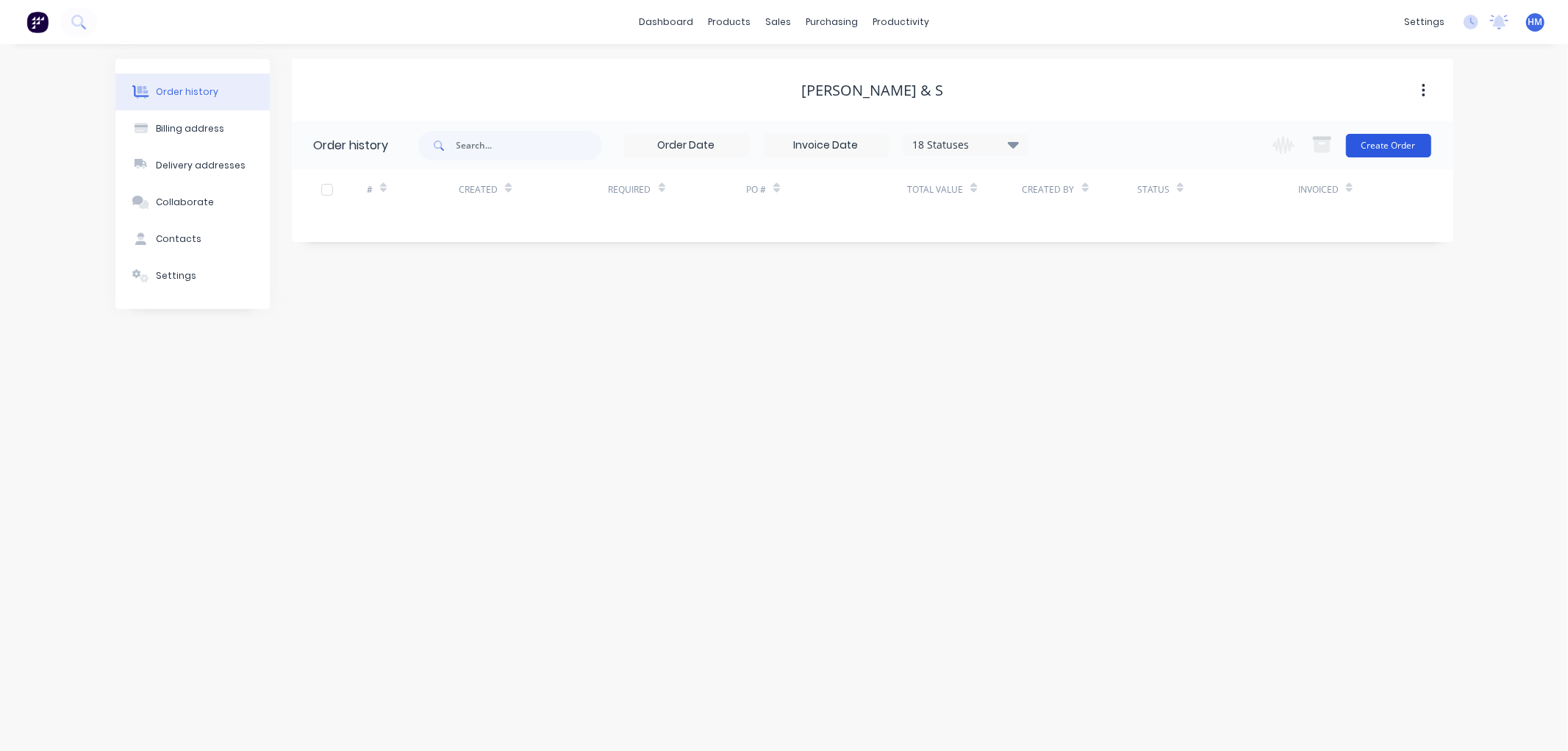
click at [1376, 136] on button "Create Order" at bounding box center [1388, 145] width 85 height 23
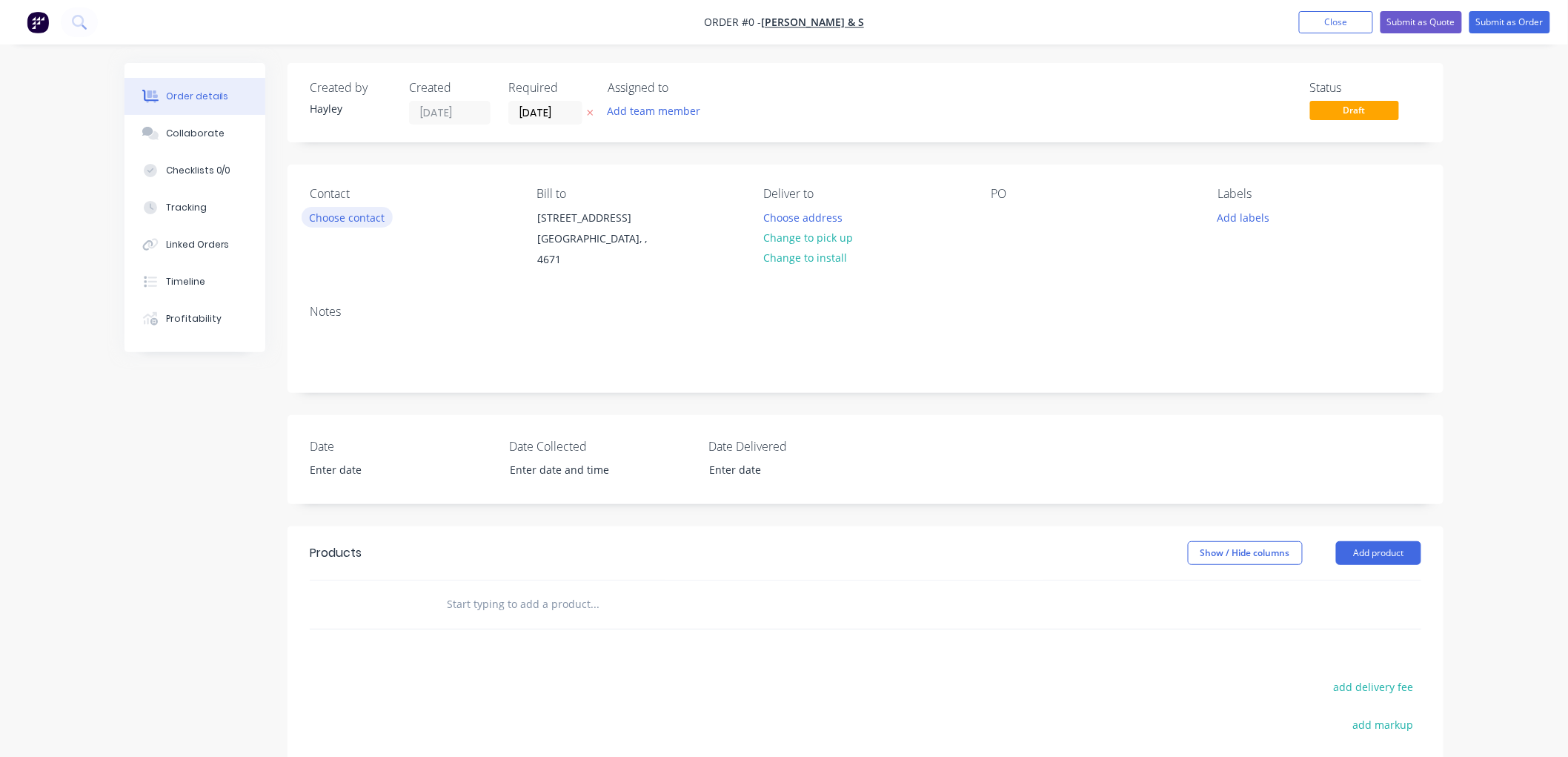
click at [372, 219] on button "Choose contact" at bounding box center [347, 216] width 91 height 20
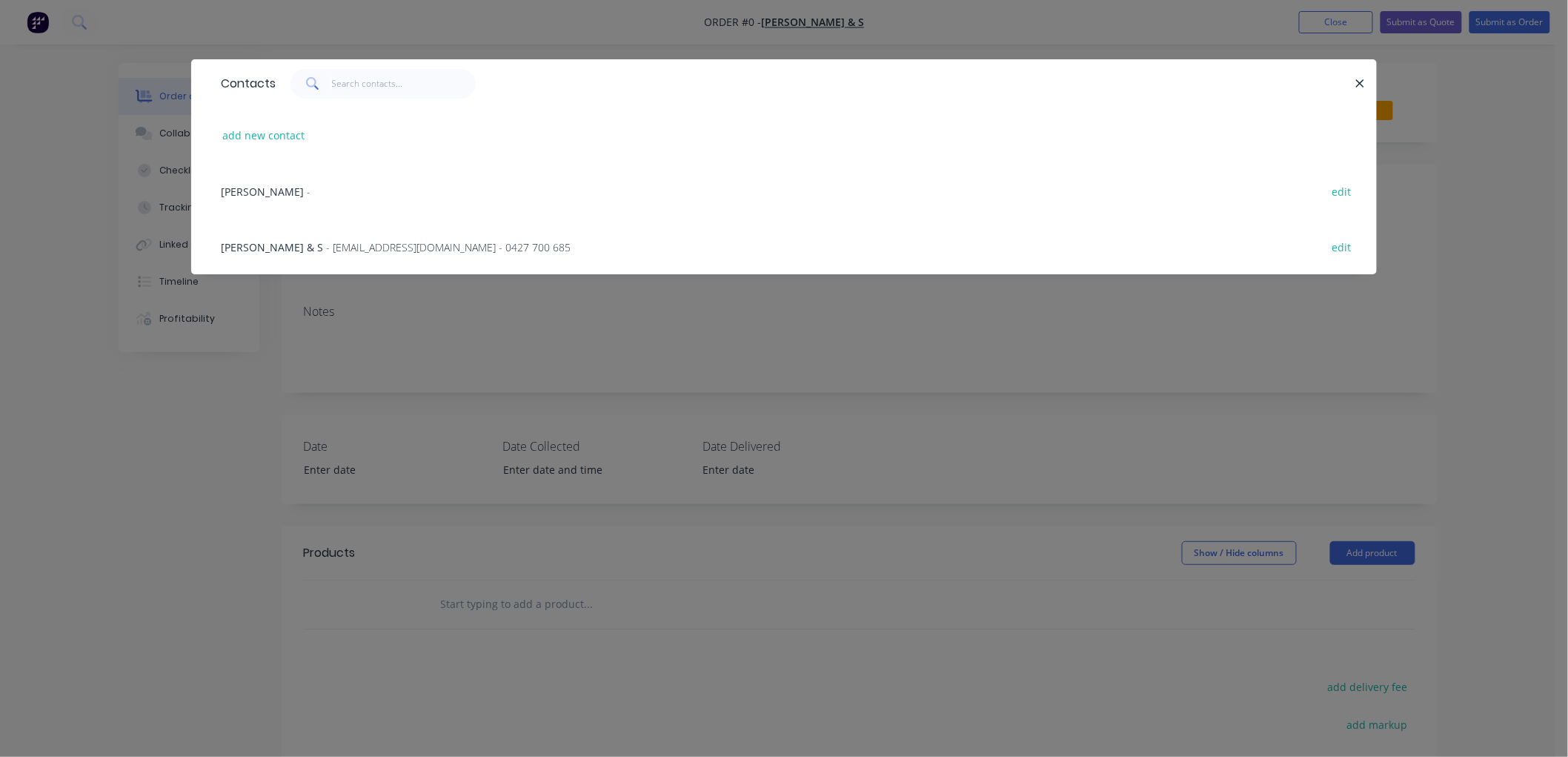
click at [373, 241] on span "- [EMAIL_ADDRESS][DOMAIN_NAME] - 0427 700 685" at bounding box center [448, 247] width 245 height 14
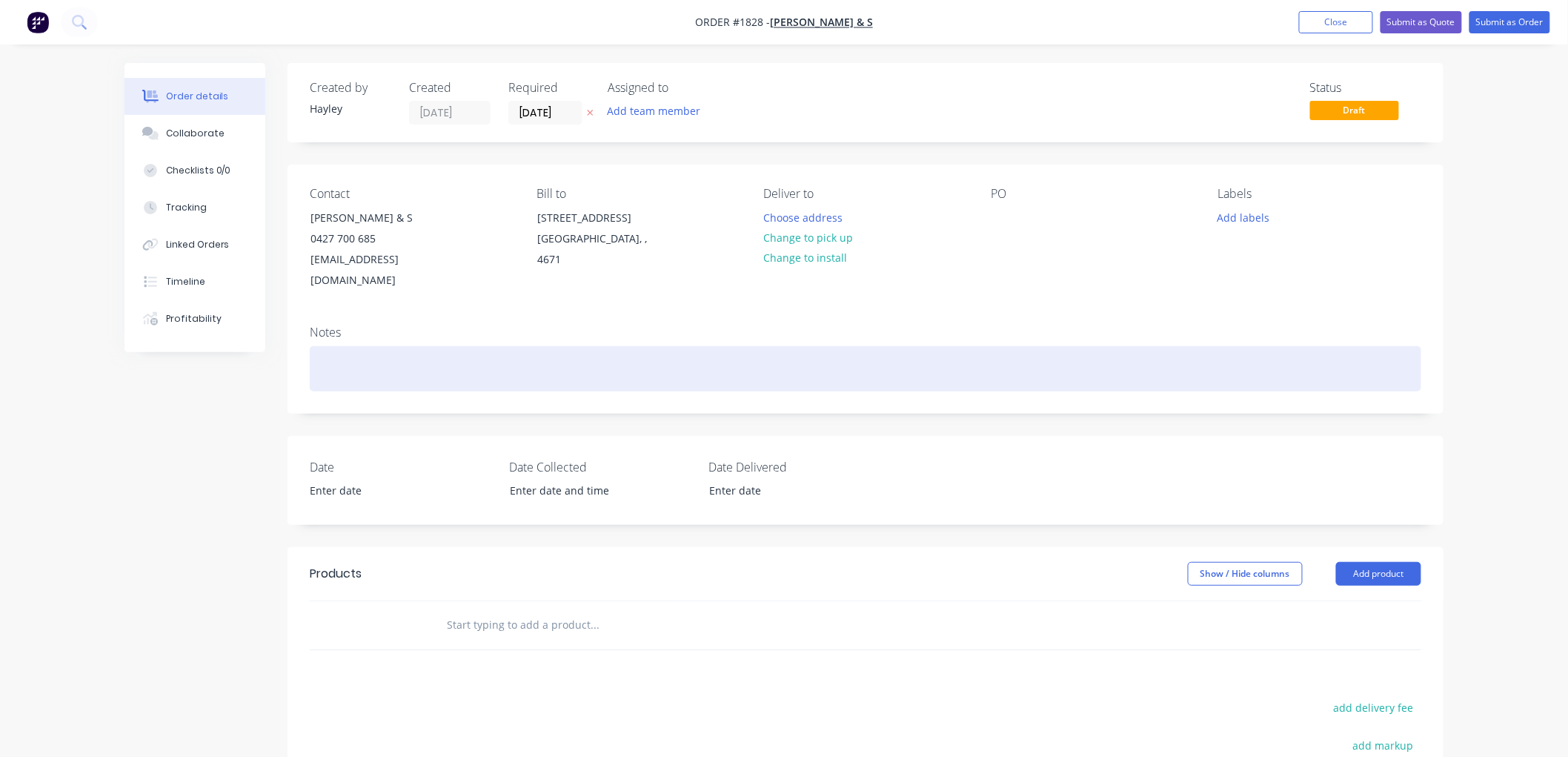
click at [362, 346] on div at bounding box center [866, 369] width 1112 height 45
